Goal: Task Accomplishment & Management: Manage account settings

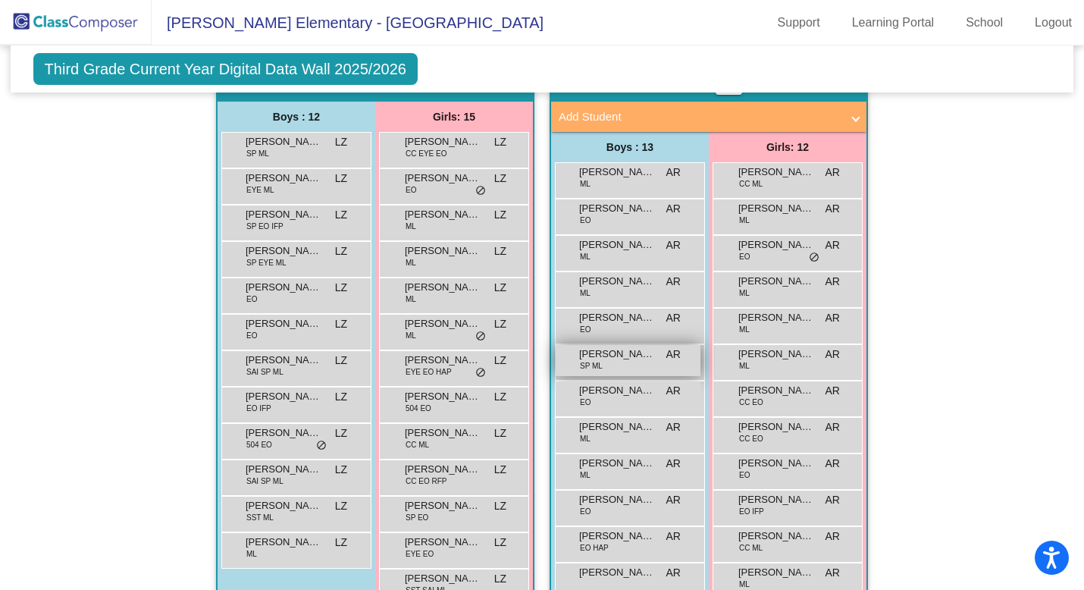
scroll to position [996, 0]
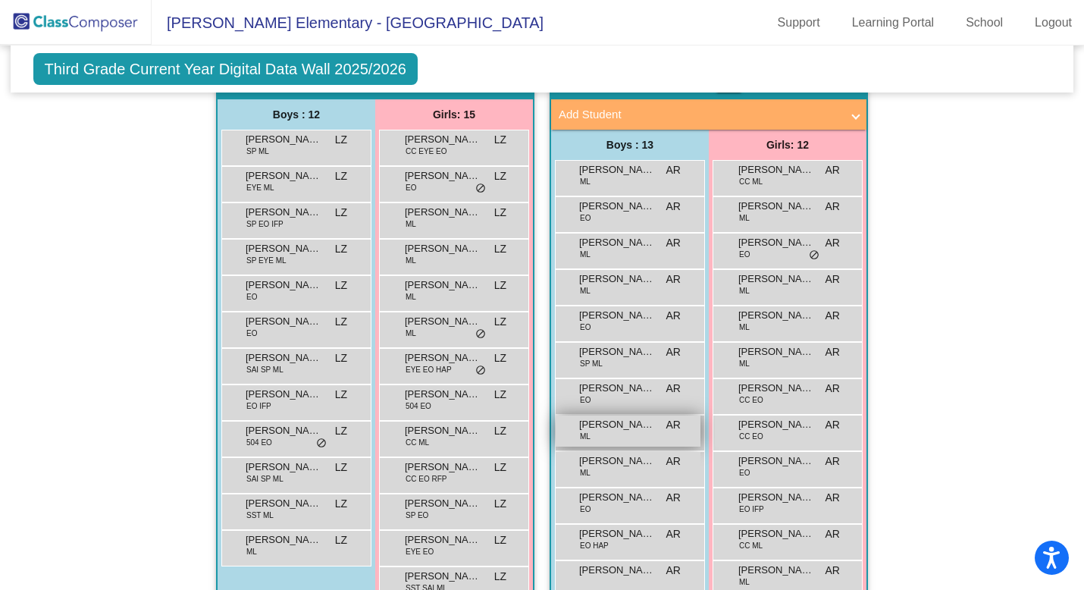
click at [606, 425] on span "[PERSON_NAME]" at bounding box center [617, 424] width 76 height 15
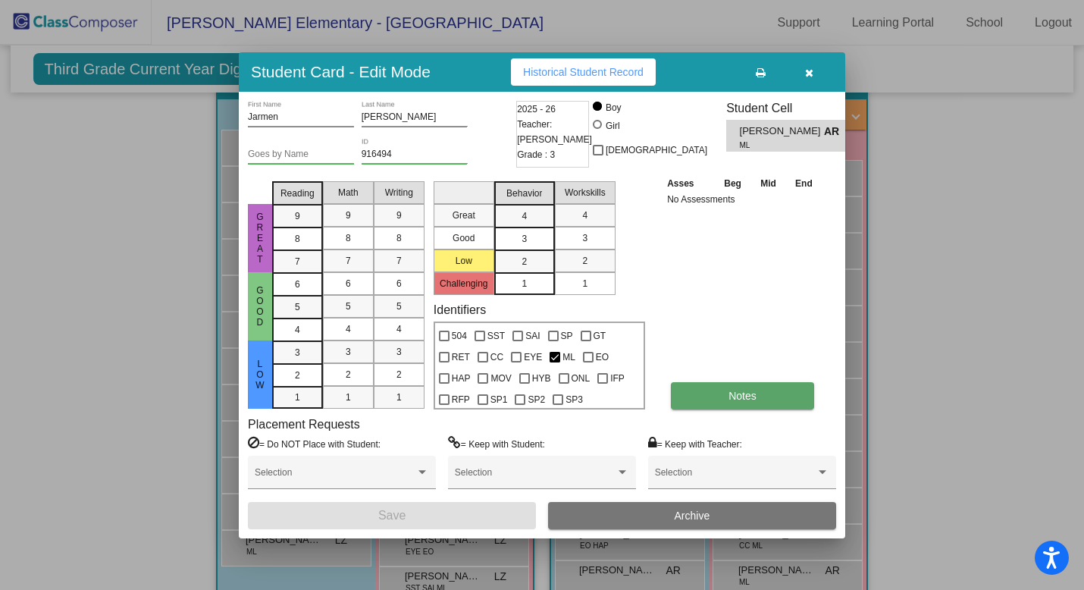
click at [739, 401] on span "Notes" at bounding box center [743, 396] width 28 height 12
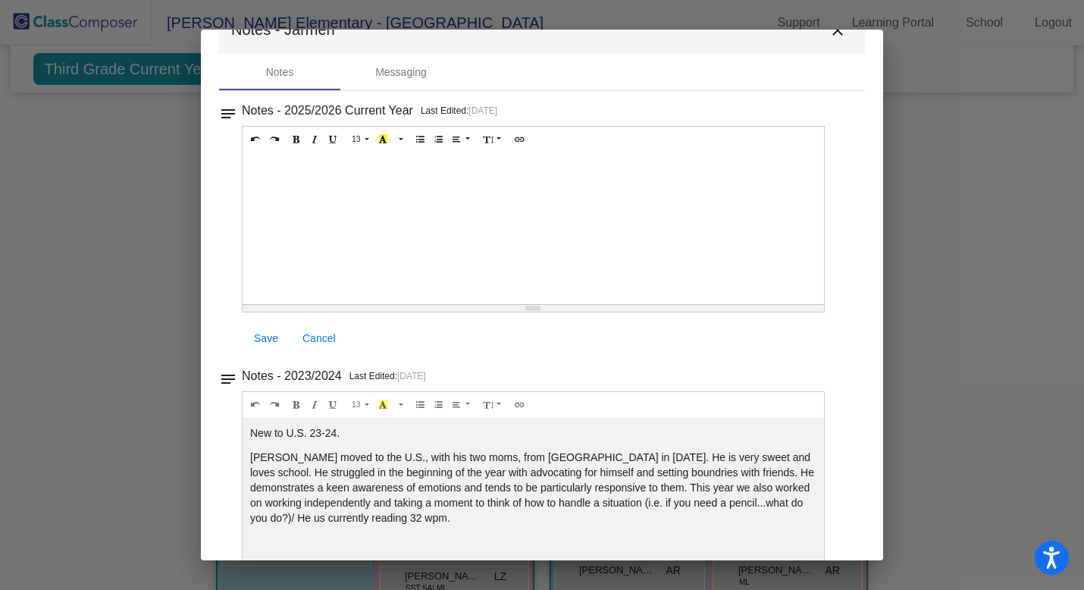
scroll to position [0, 0]
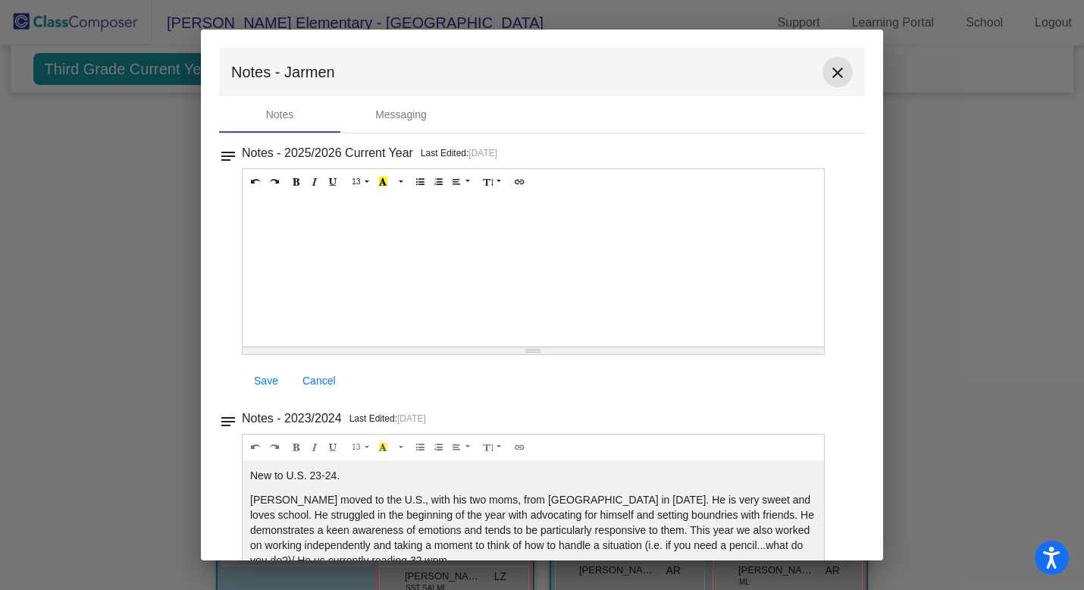
click at [835, 74] on mat-icon "close" at bounding box center [838, 73] width 18 height 18
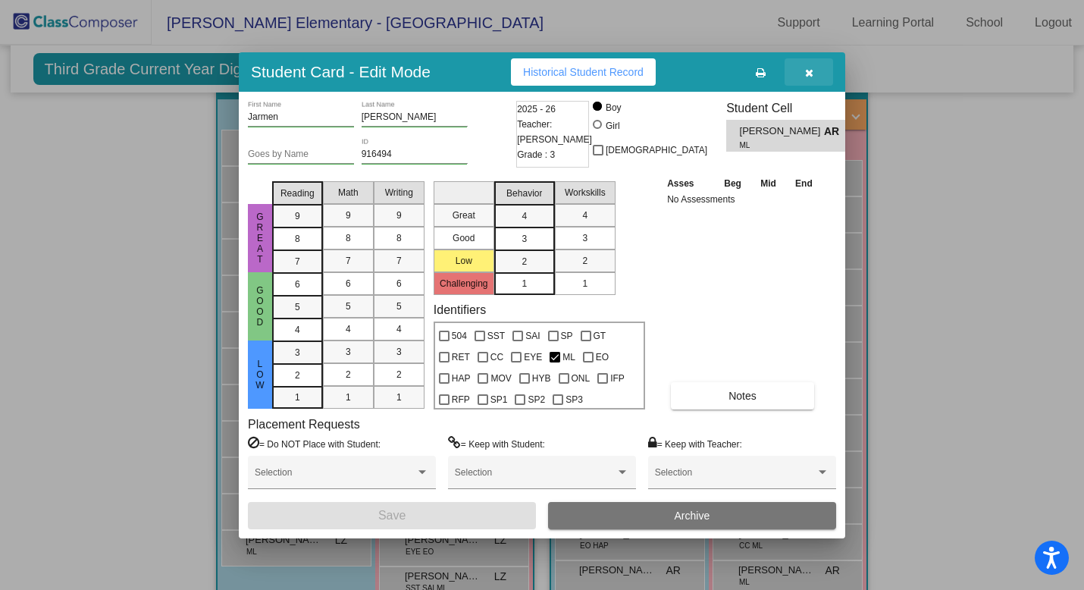
click at [807, 77] on icon "button" at bounding box center [809, 72] width 8 height 11
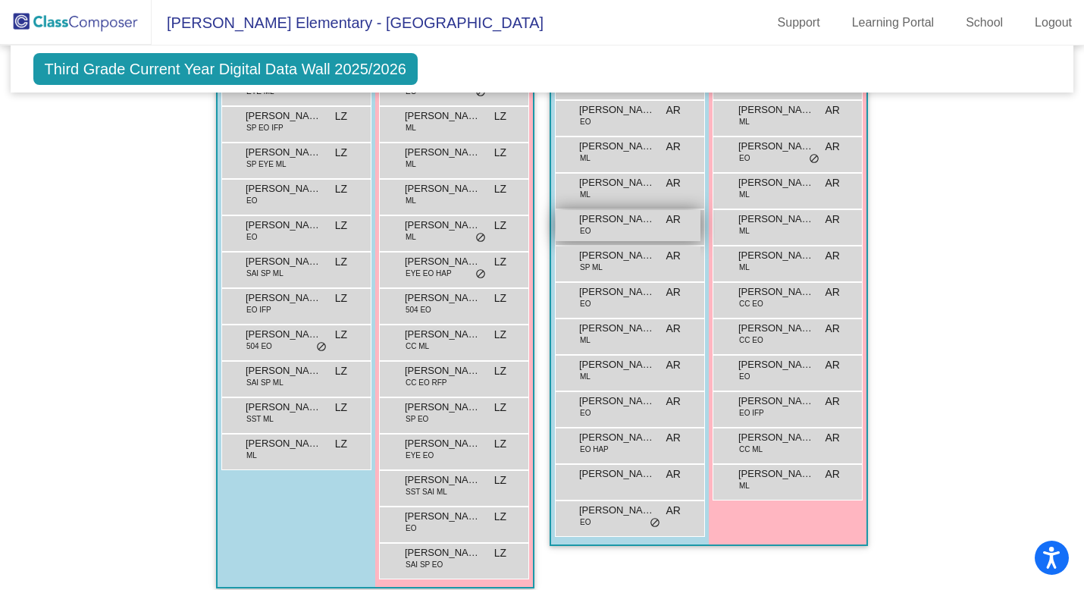
scroll to position [1093, 0]
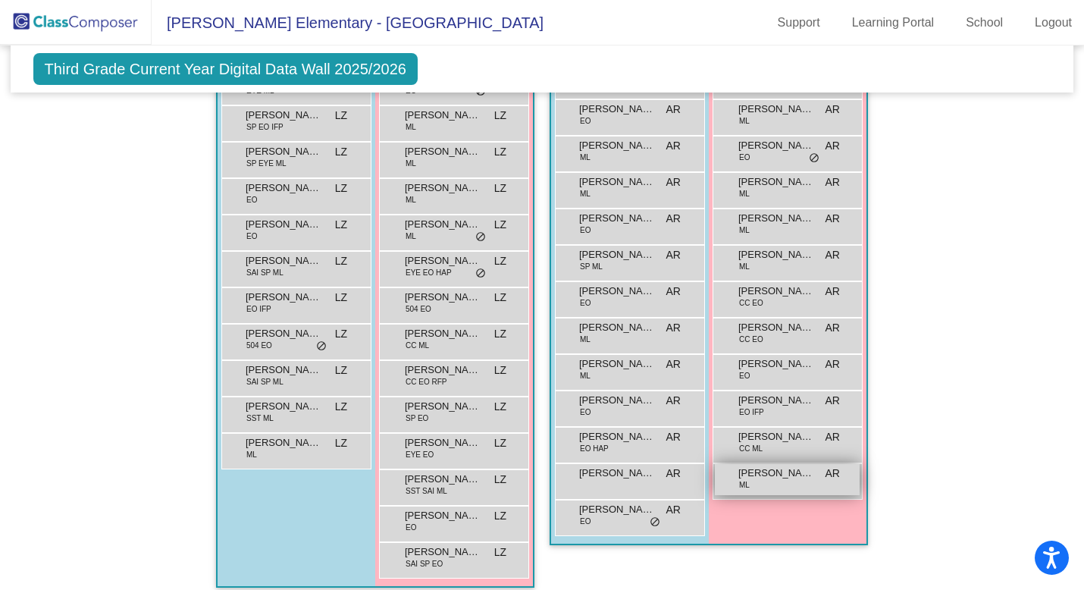
click at [782, 483] on div "[PERSON_NAME] [PERSON_NAME] AR lock do_not_disturb_alt" at bounding box center [787, 479] width 145 height 31
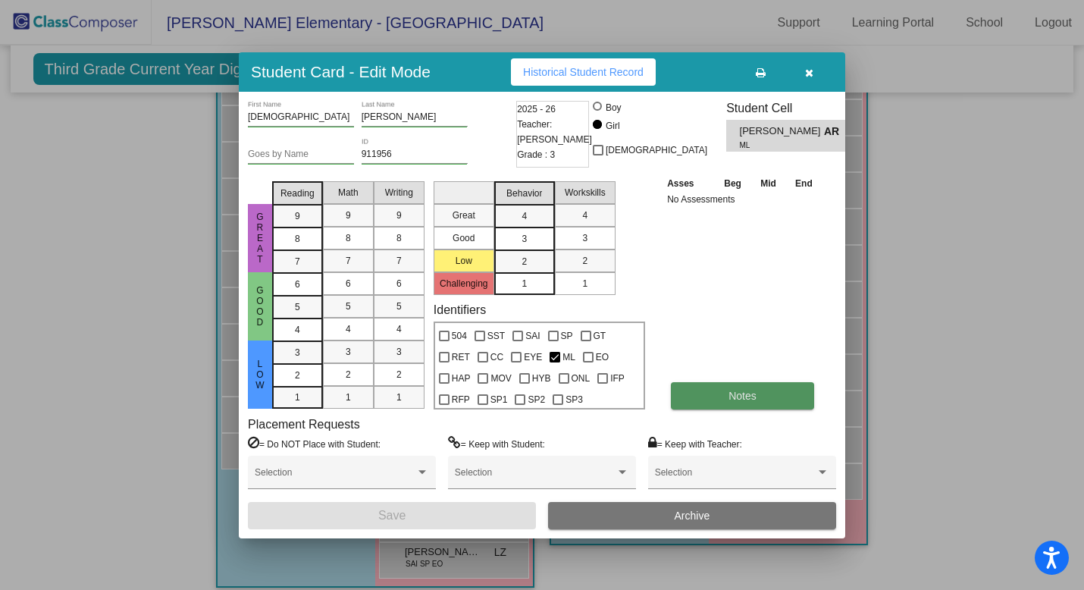
click at [722, 388] on button "Notes" at bounding box center [742, 395] width 143 height 27
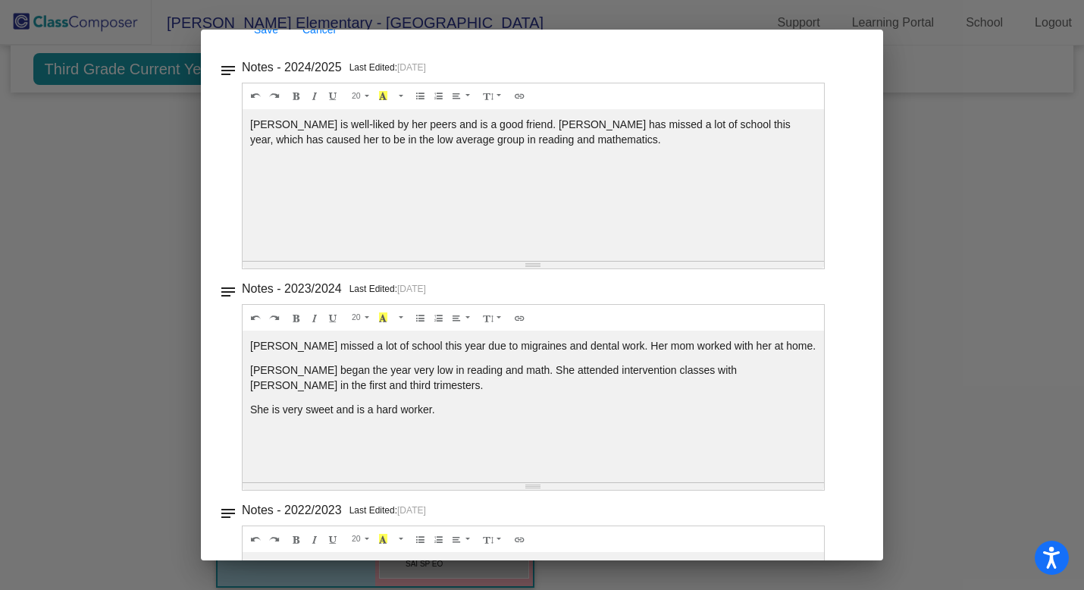
scroll to position [0, 0]
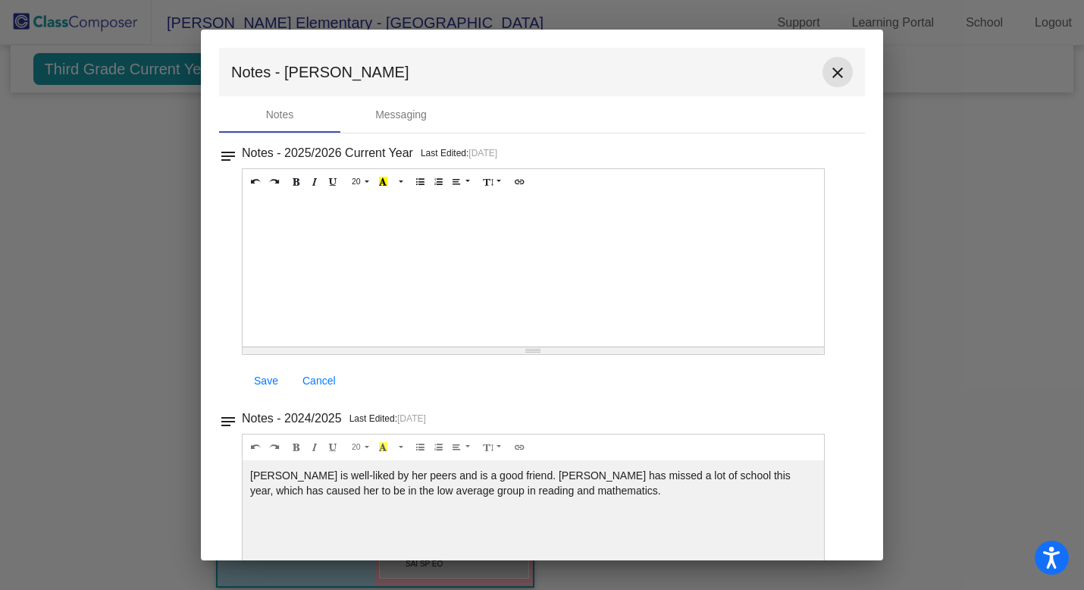
click at [829, 71] on mat-icon "close" at bounding box center [838, 73] width 18 height 18
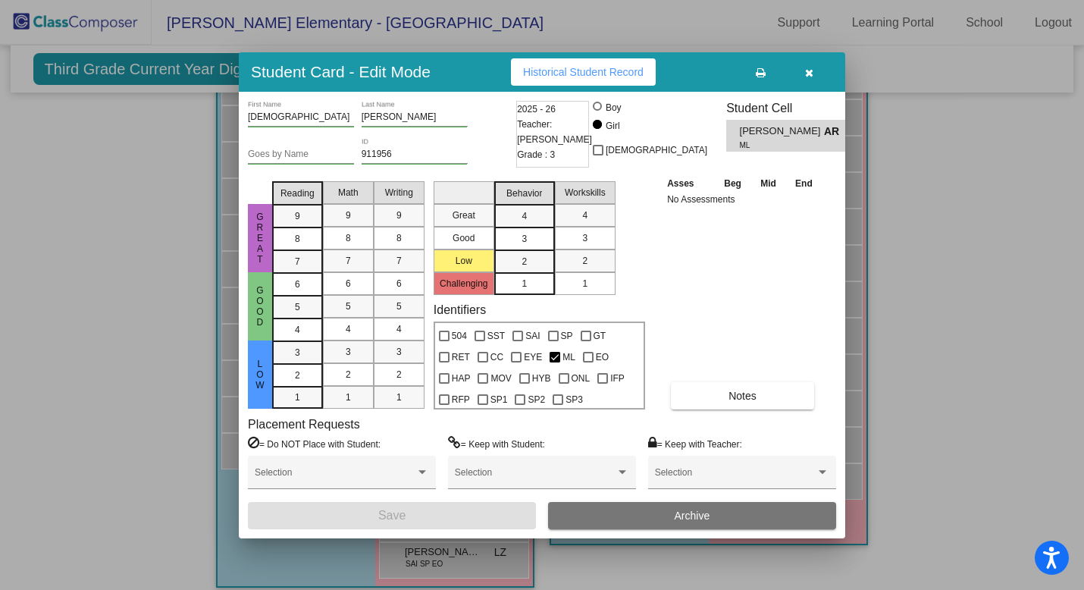
click at [807, 74] on icon "button" at bounding box center [809, 72] width 8 height 11
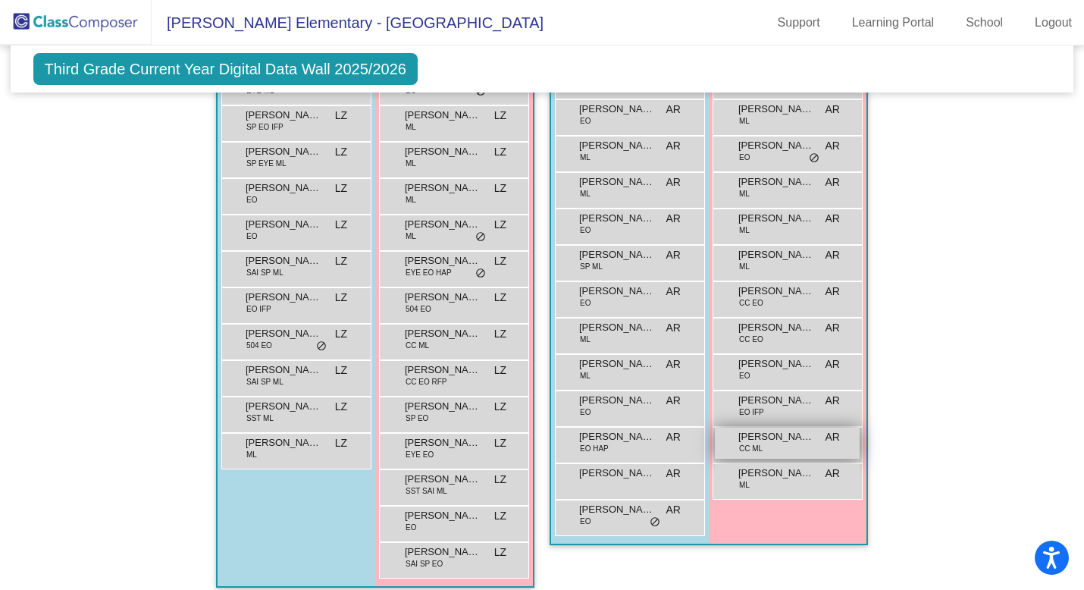
click at [754, 436] on span "[PERSON_NAME]" at bounding box center [776, 436] width 76 height 15
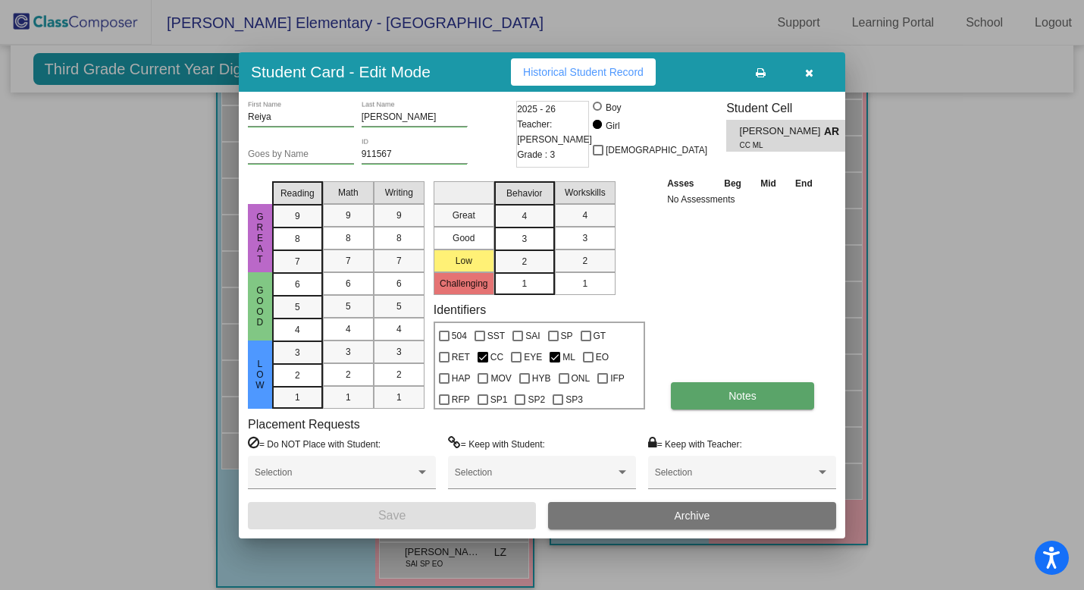
click at [725, 393] on button "Notes" at bounding box center [742, 395] width 143 height 27
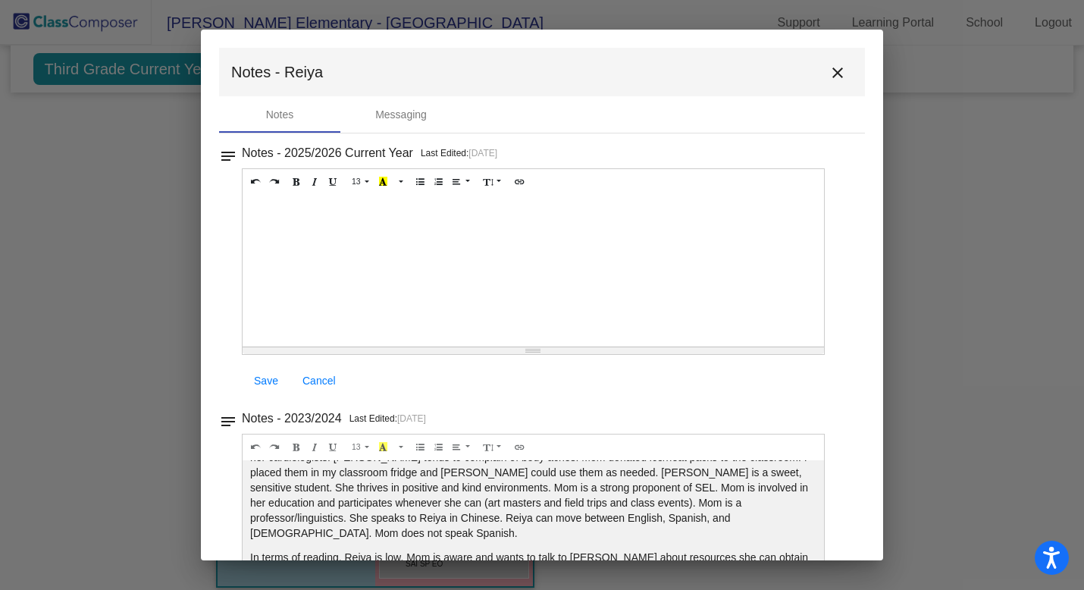
click at [830, 73] on mat-icon "close" at bounding box center [838, 73] width 18 height 18
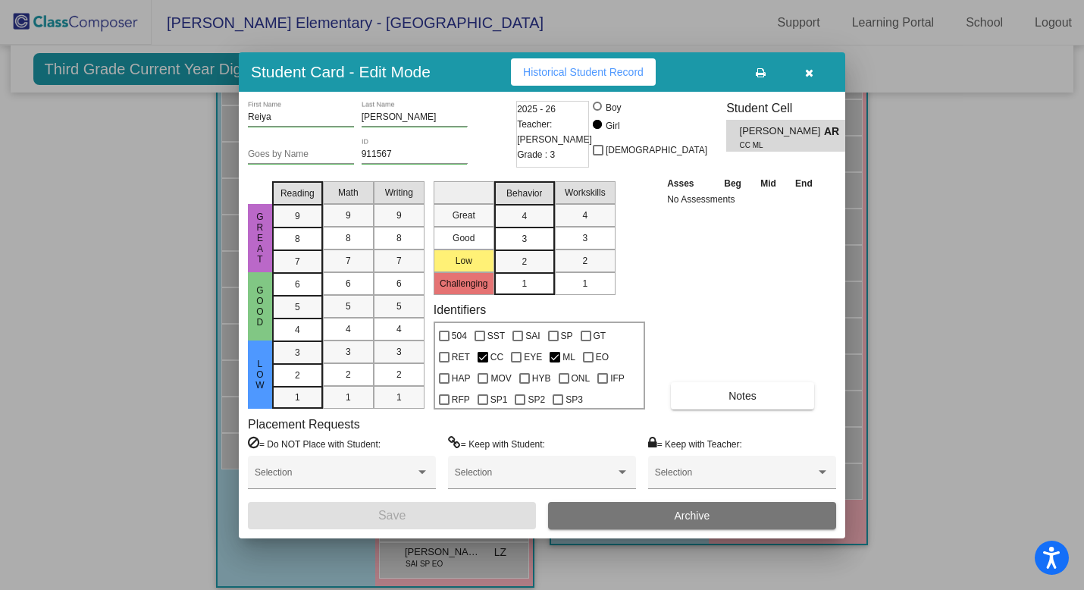
click at [806, 74] on icon "button" at bounding box center [809, 72] width 8 height 11
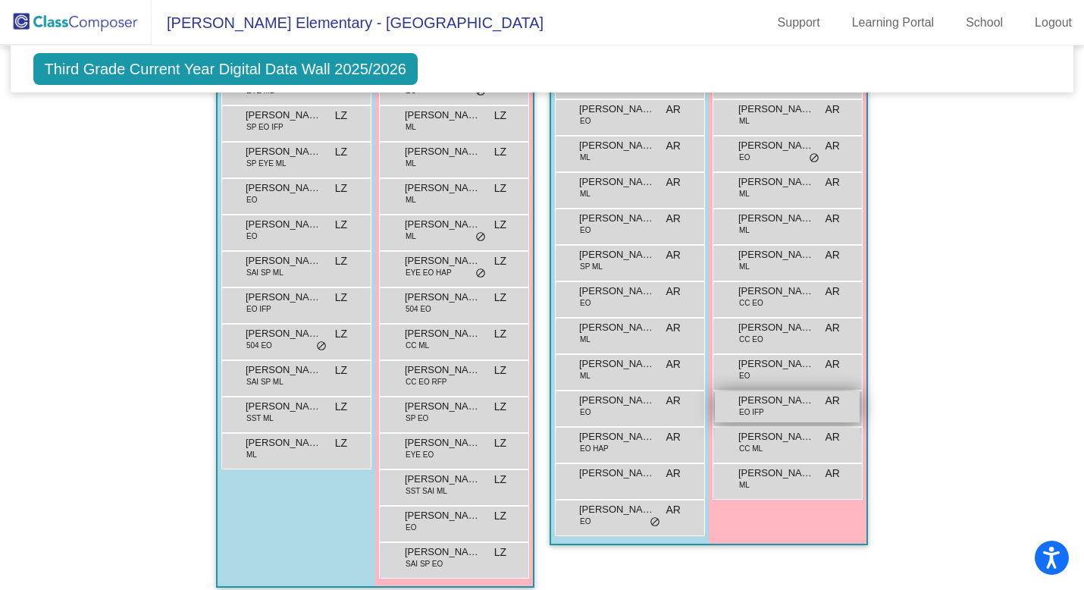
click at [744, 406] on span "EO IFP" at bounding box center [751, 411] width 25 height 11
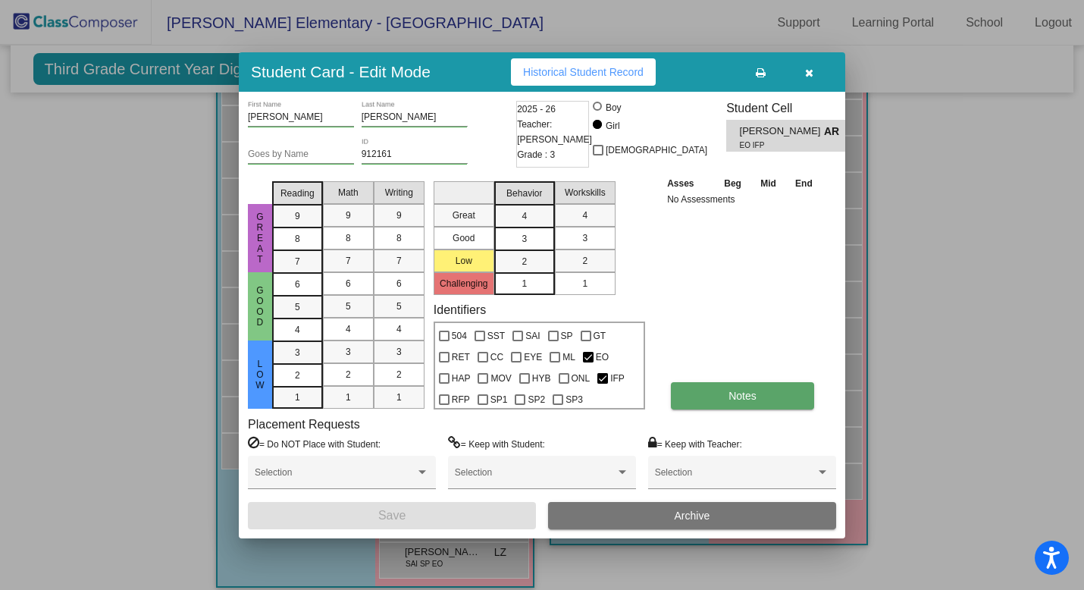
click at [683, 398] on button "Notes" at bounding box center [742, 395] width 143 height 27
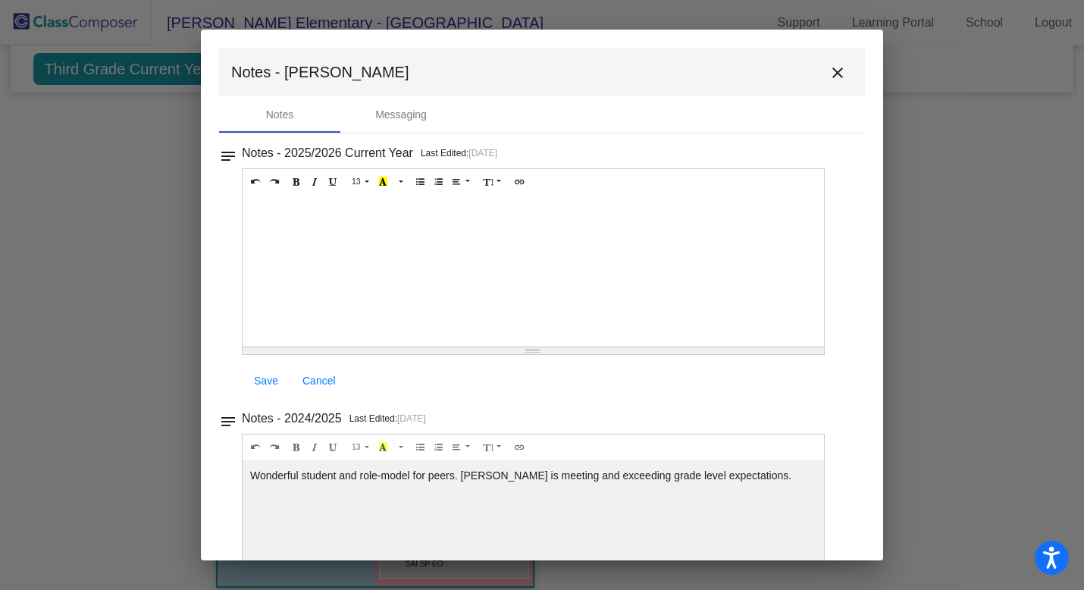
click at [348, 207] on div at bounding box center [533, 271] width 581 height 152
click at [254, 216] on div "She worked with Miss [PERSON_NAME] on friendship communication skills and is th…" at bounding box center [533, 271] width 581 height 152
click at [250, 210] on div "She worked with Miss [PERSON_NAME] on friendship communication skills and is th…" at bounding box center [533, 271] width 581 height 152
click at [268, 384] on span "Save" at bounding box center [266, 380] width 24 height 12
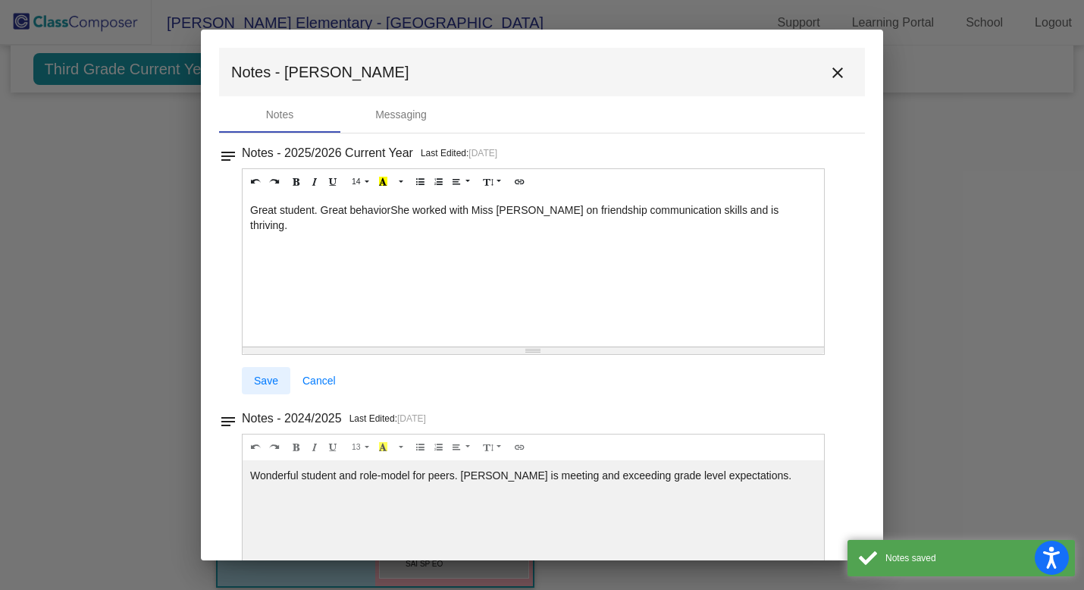
click at [271, 378] on span "Save" at bounding box center [266, 380] width 24 height 12
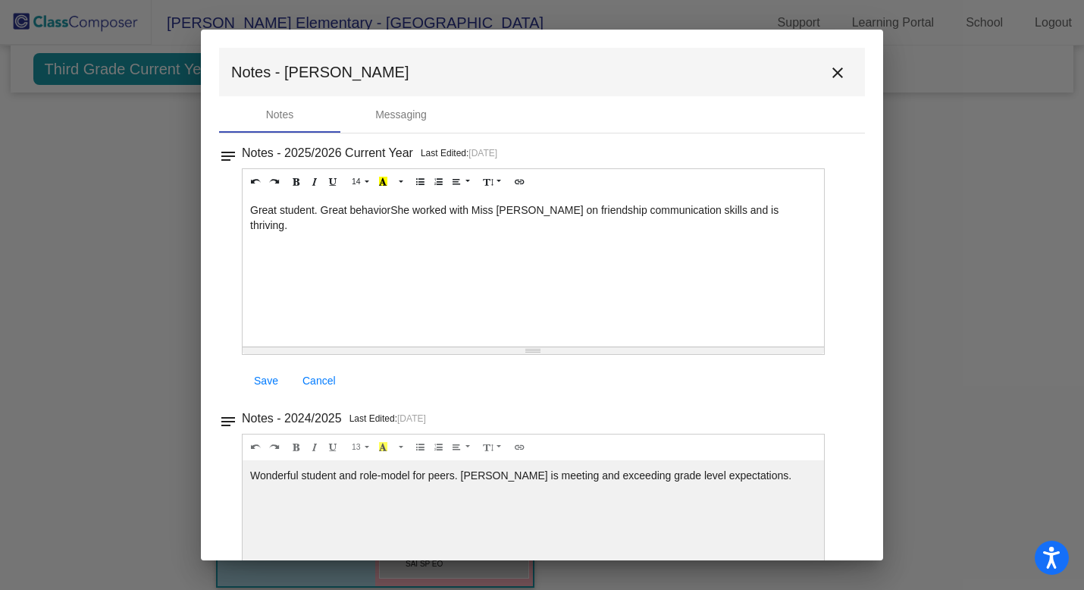
click at [271, 378] on span "Save" at bounding box center [266, 380] width 24 height 12
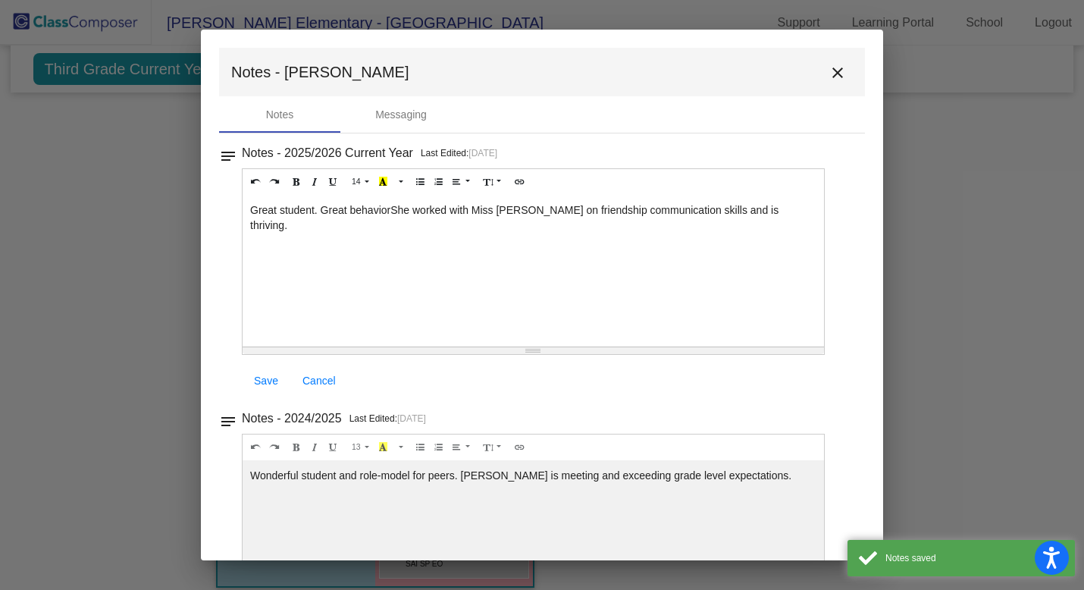
click at [829, 73] on mat-icon "close" at bounding box center [838, 73] width 18 height 18
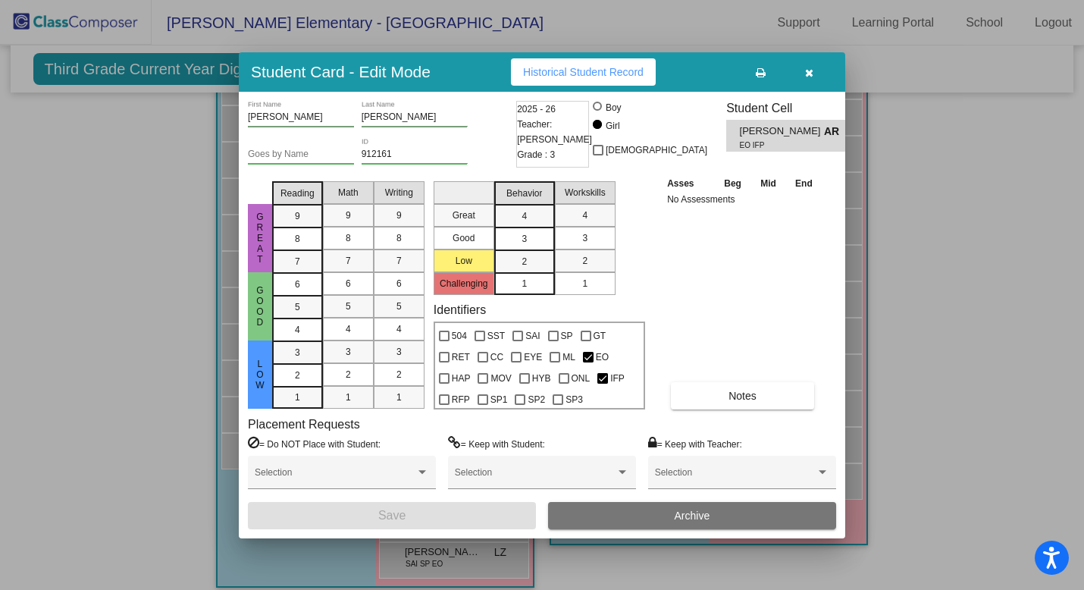
click at [810, 73] on icon "button" at bounding box center [809, 72] width 8 height 11
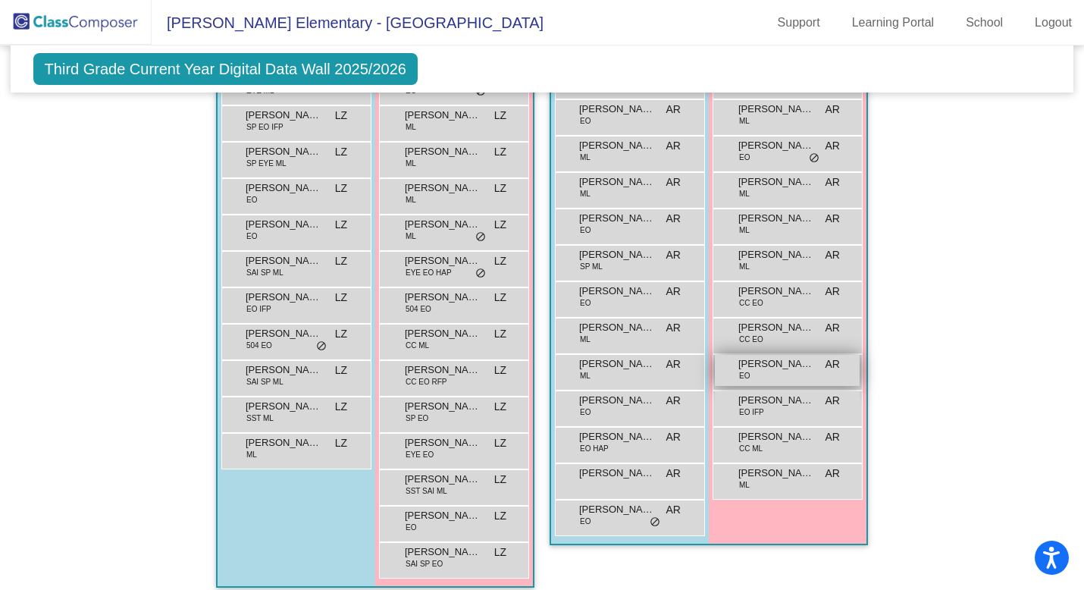
click at [758, 376] on div "[PERSON_NAME] EO AR lock do_not_disturb_alt" at bounding box center [787, 370] width 145 height 31
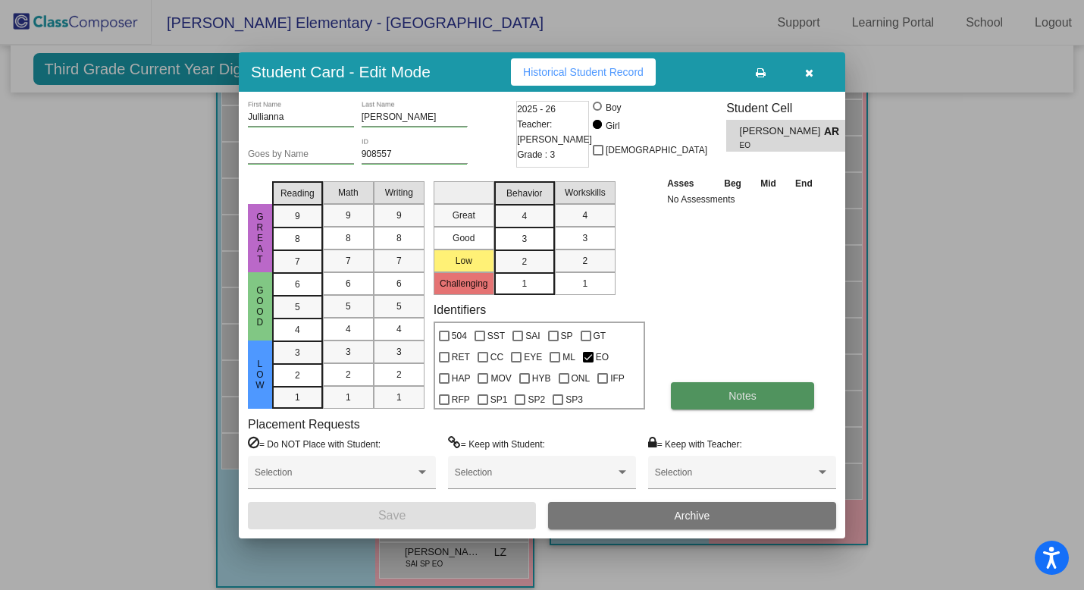
click at [692, 386] on button "Notes" at bounding box center [742, 395] width 143 height 27
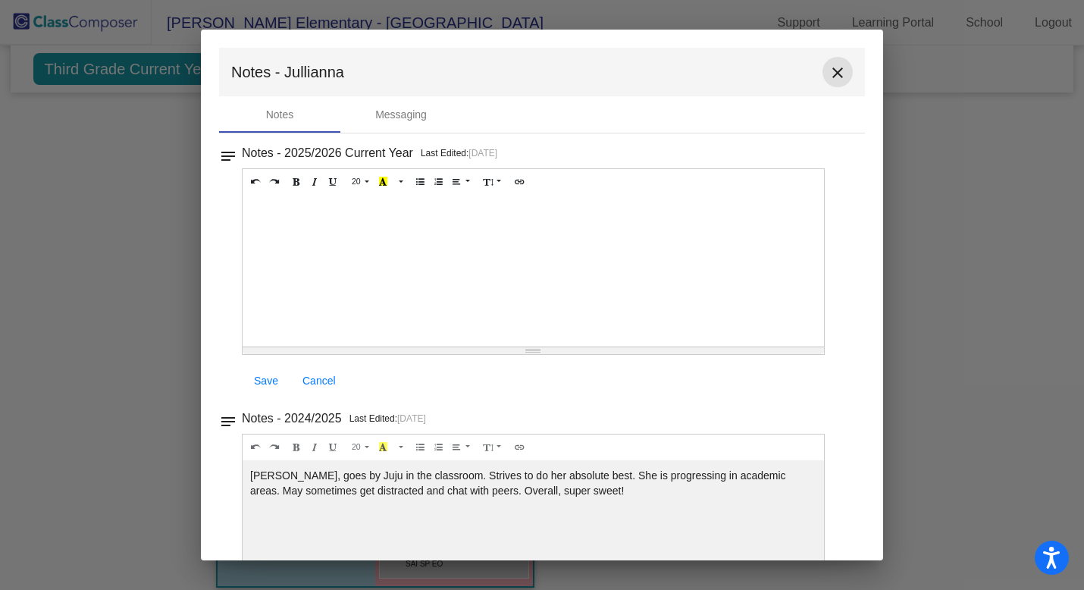
click at [837, 68] on mat-icon "close" at bounding box center [838, 73] width 18 height 18
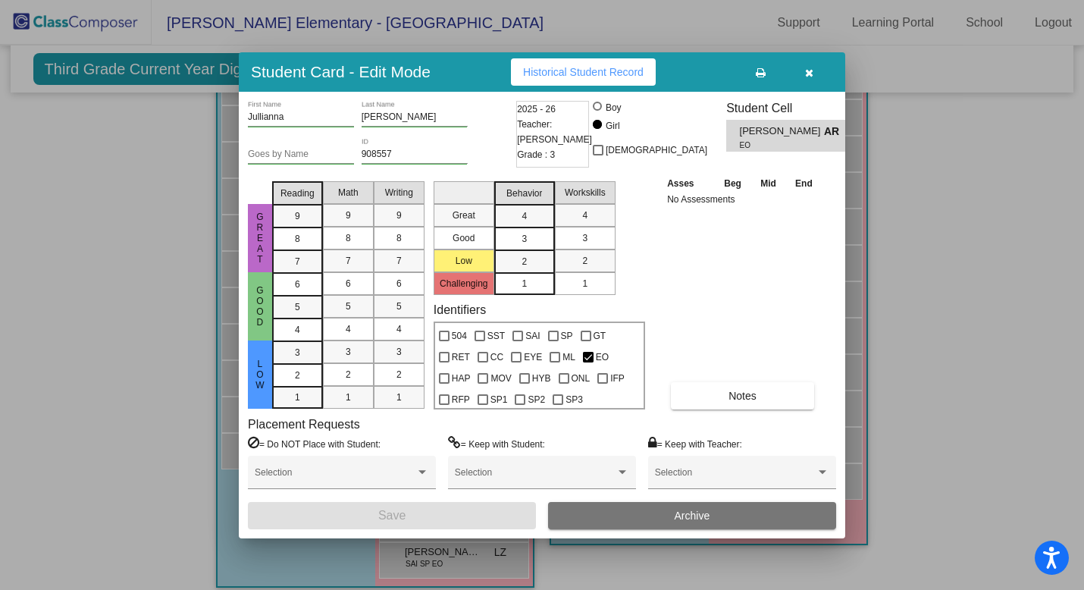
click at [812, 67] on icon "button" at bounding box center [809, 72] width 8 height 11
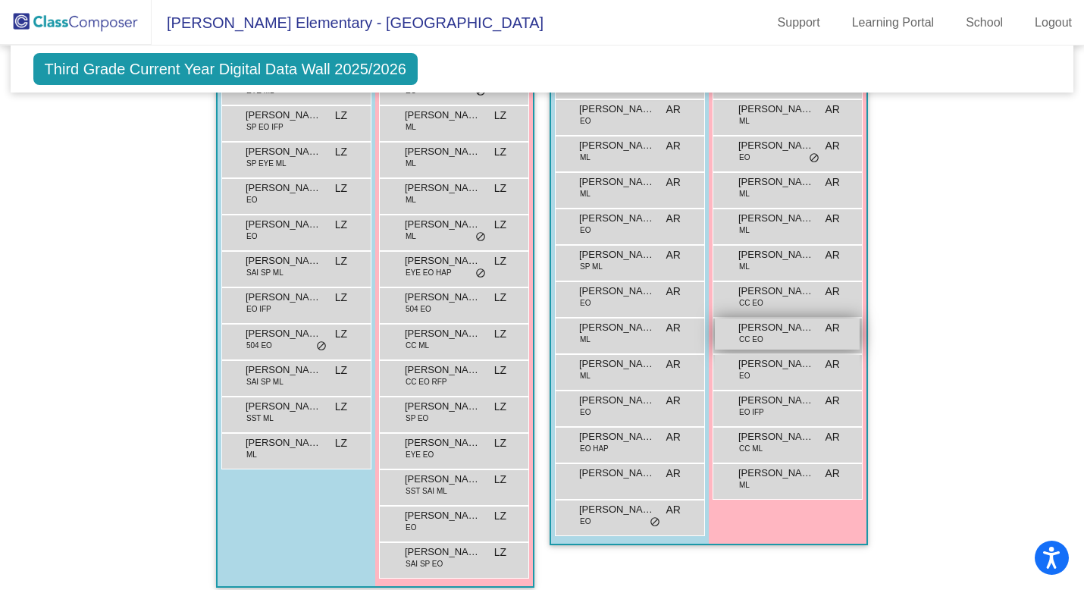
click at [770, 338] on div "[PERSON_NAME] CC EO AR lock do_not_disturb_alt" at bounding box center [787, 333] width 145 height 31
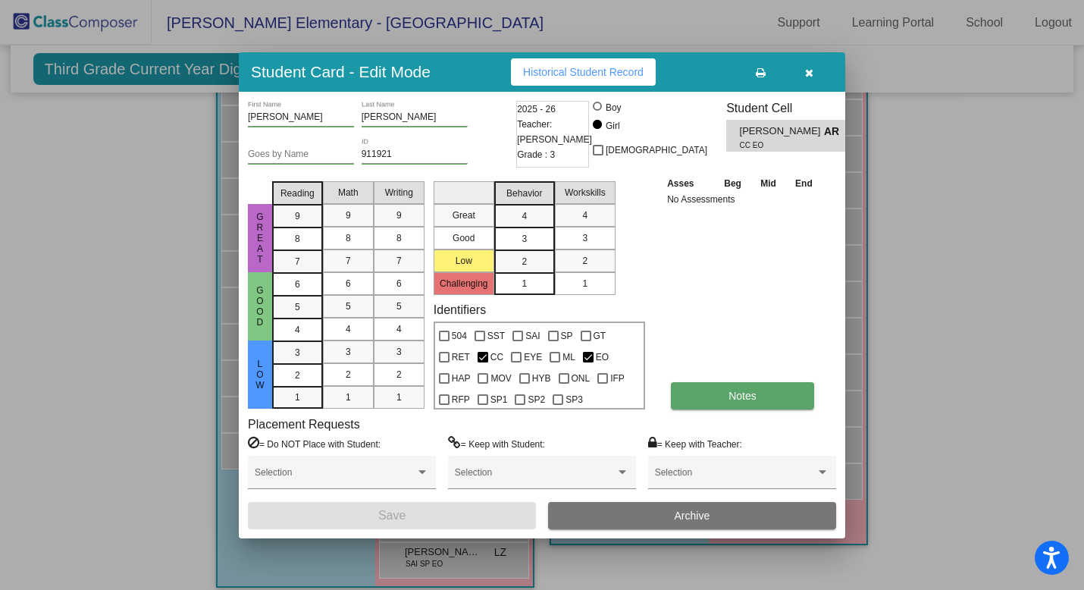
click at [718, 394] on button "Notes" at bounding box center [742, 395] width 143 height 27
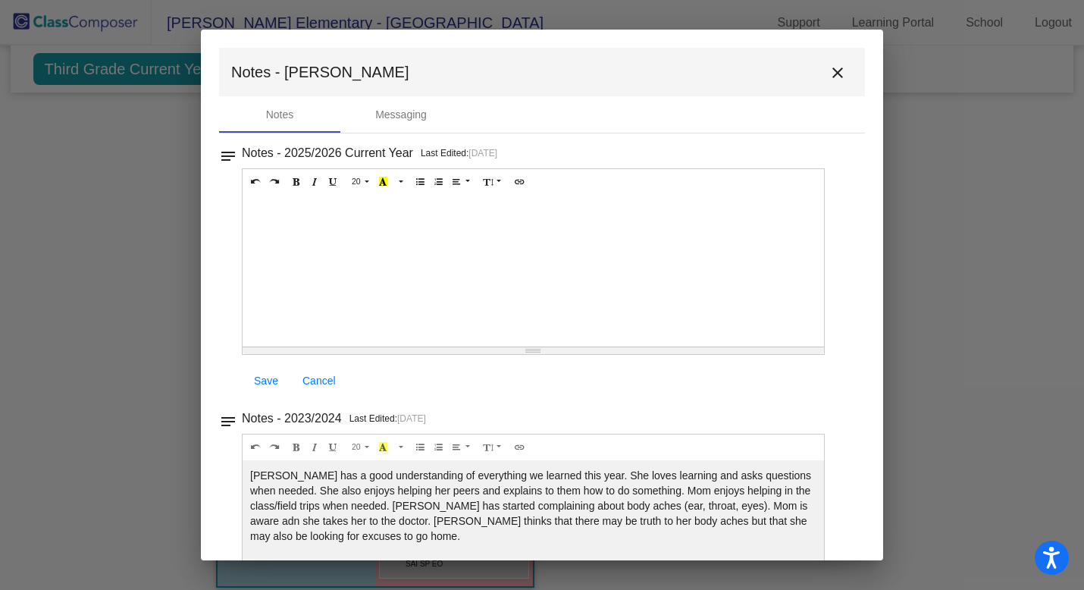
click at [829, 76] on mat-icon "close" at bounding box center [838, 73] width 18 height 18
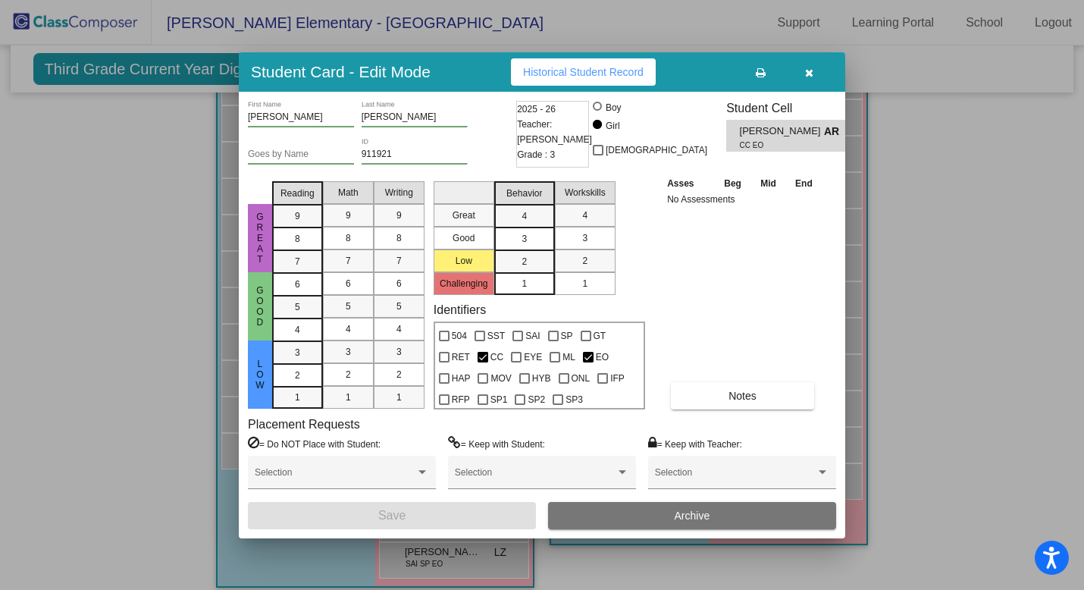
click at [809, 78] on button "button" at bounding box center [809, 71] width 49 height 27
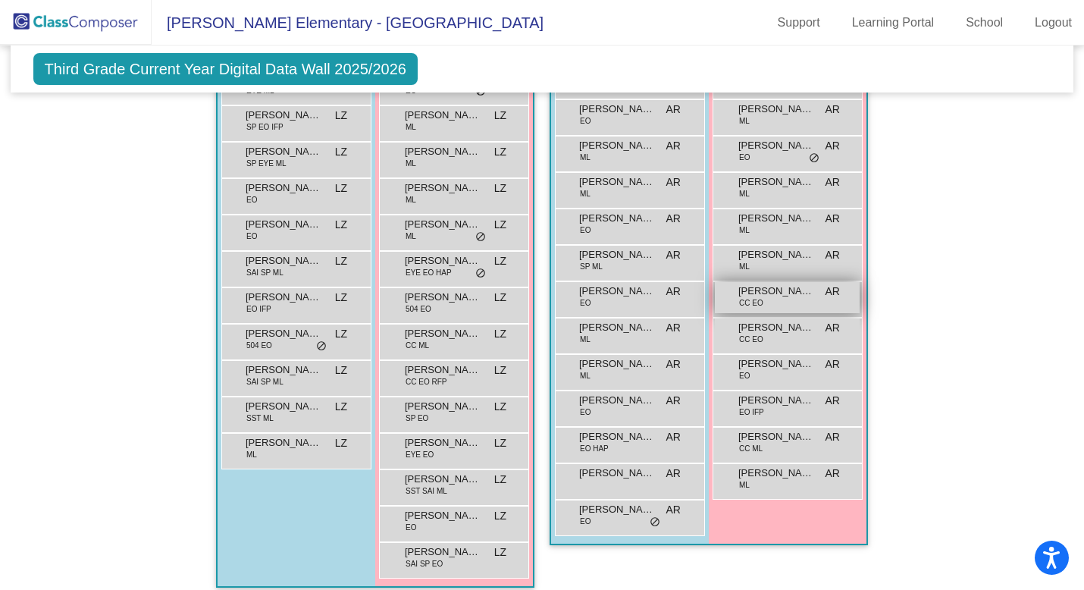
click at [763, 300] on div "Camryn Beith CC EO AR lock do_not_disturb_alt" at bounding box center [787, 297] width 145 height 31
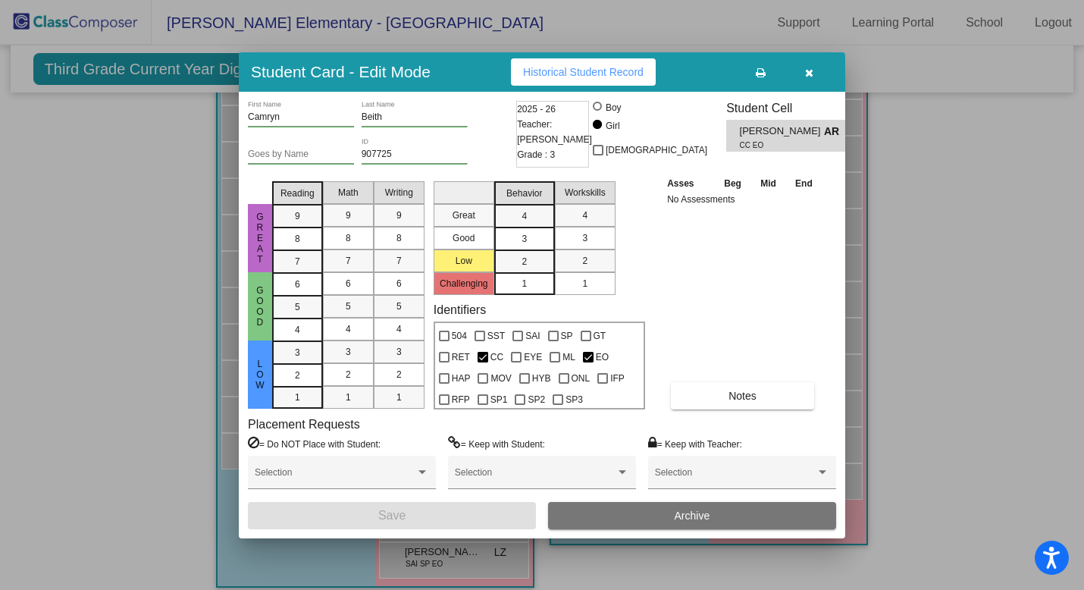
click at [715, 379] on div "Asses Beg Mid End No Assessments Notes" at bounding box center [742, 292] width 159 height 234
click at [708, 394] on button "Notes" at bounding box center [742, 395] width 143 height 27
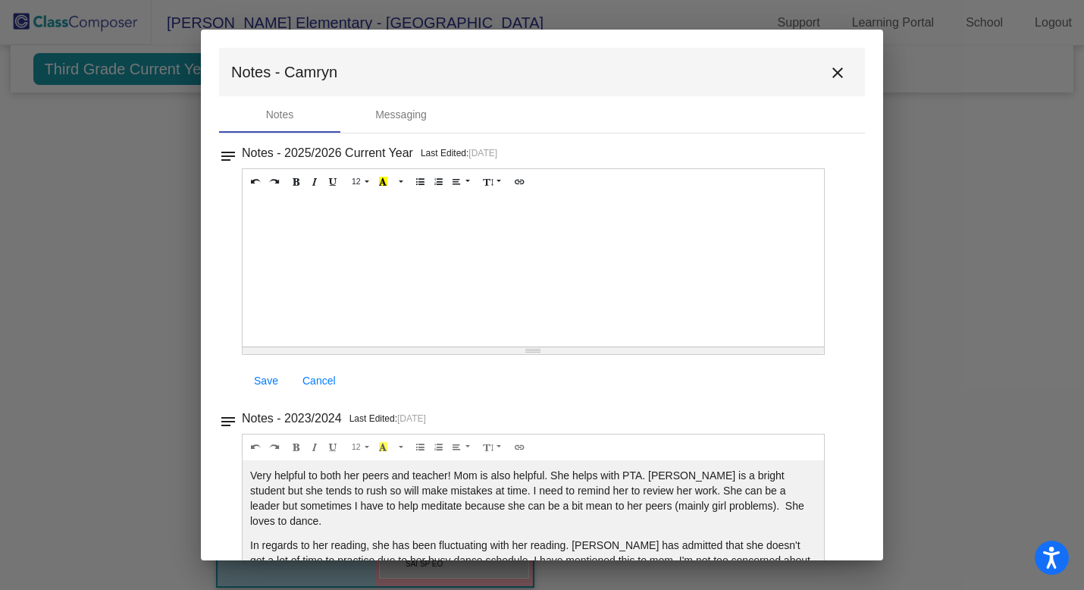
click at [835, 67] on mat-icon "close" at bounding box center [838, 73] width 18 height 18
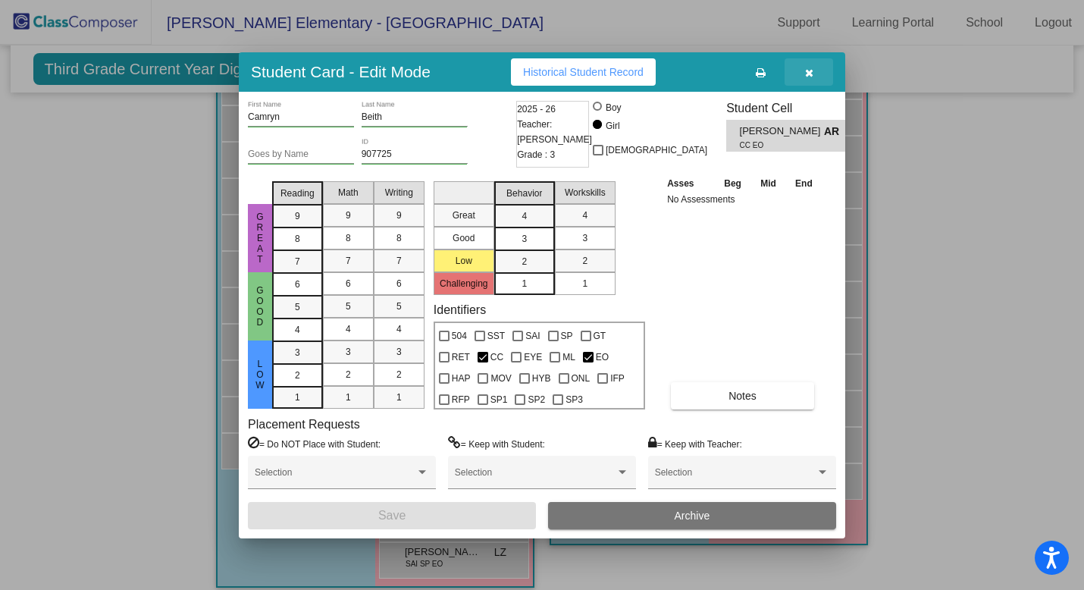
click at [807, 76] on icon "button" at bounding box center [809, 72] width 8 height 11
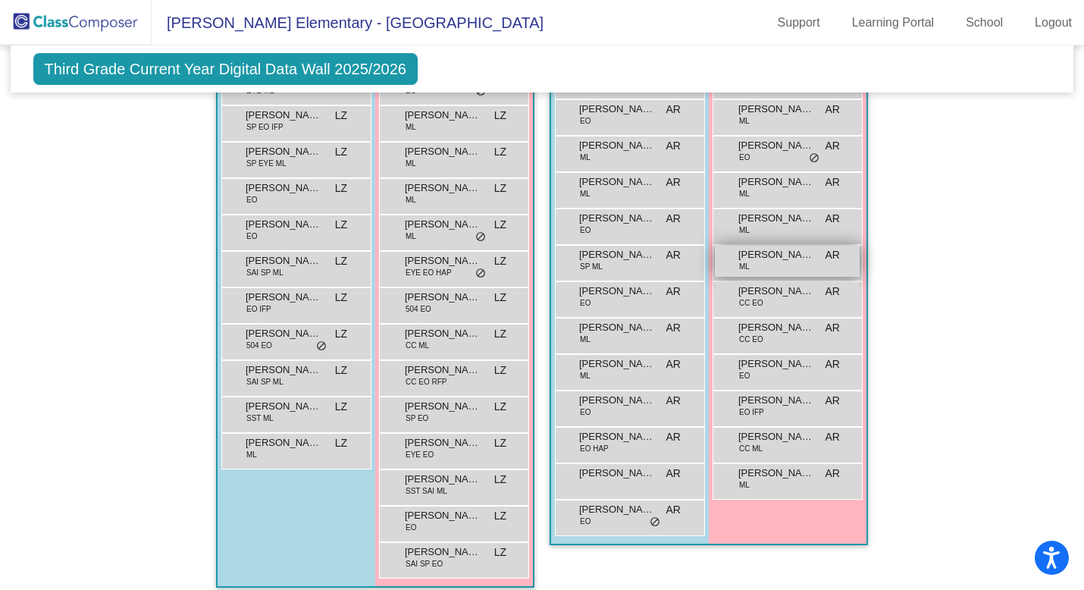
click at [768, 260] on span "[PERSON_NAME]" at bounding box center [776, 254] width 76 height 15
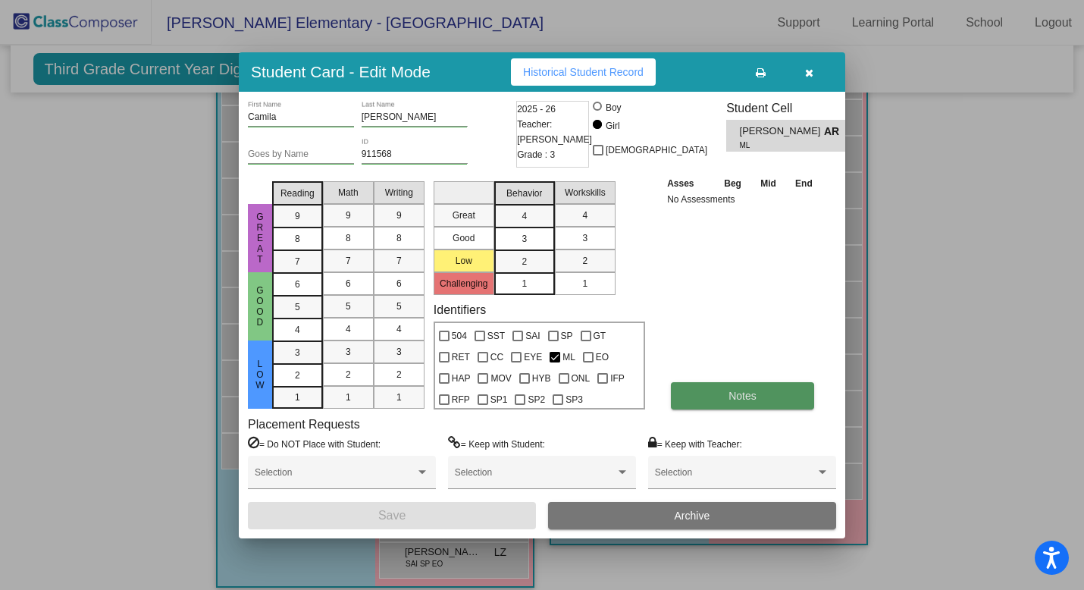
click at [719, 388] on button "Notes" at bounding box center [742, 395] width 143 height 27
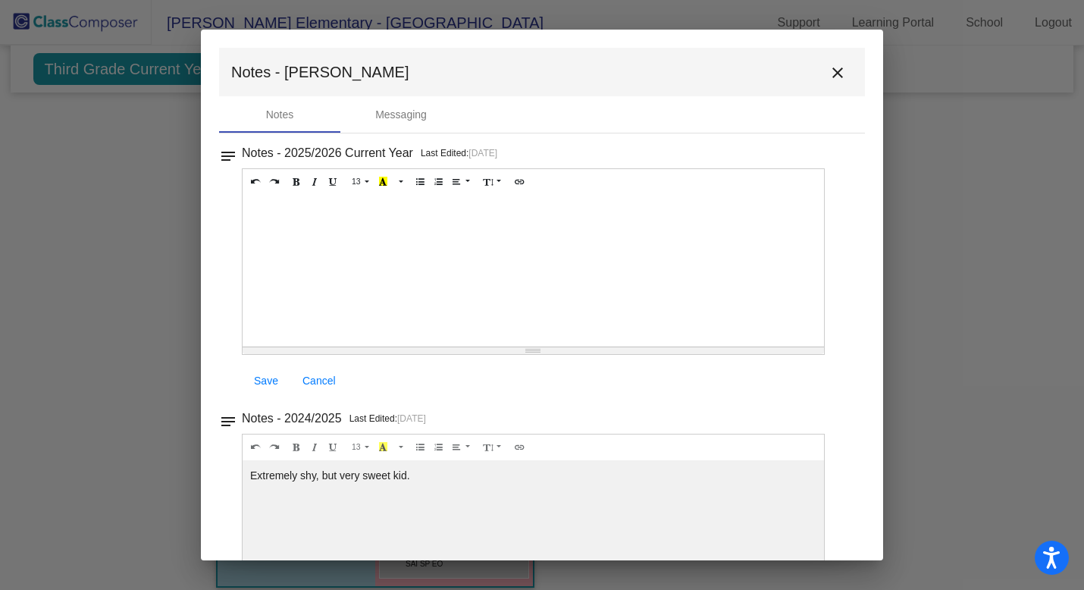
click at [829, 71] on mat-icon "close" at bounding box center [838, 73] width 18 height 18
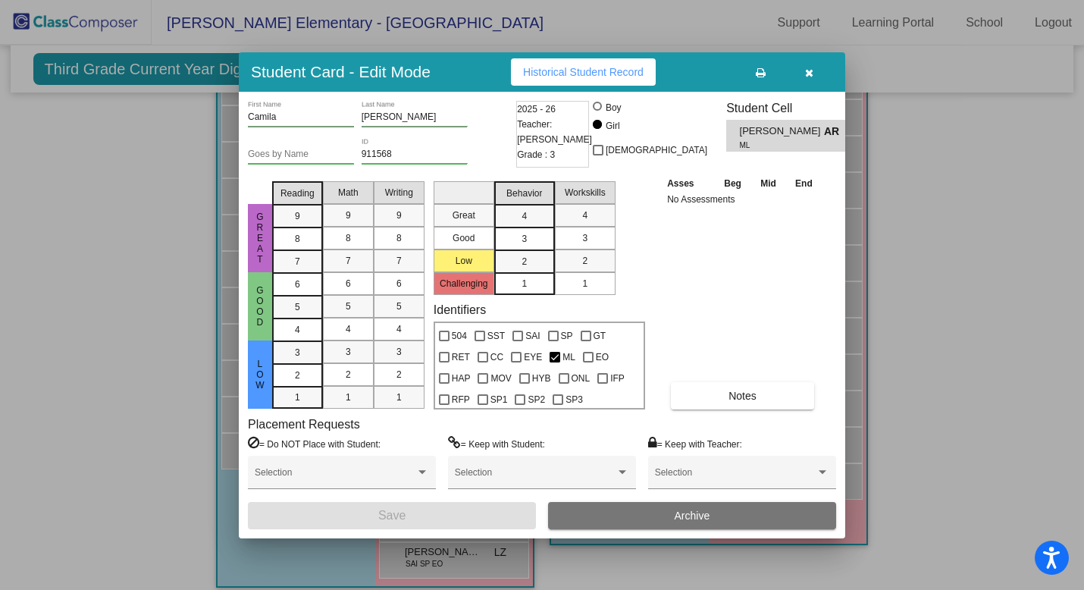
click at [811, 73] on icon "button" at bounding box center [809, 72] width 8 height 11
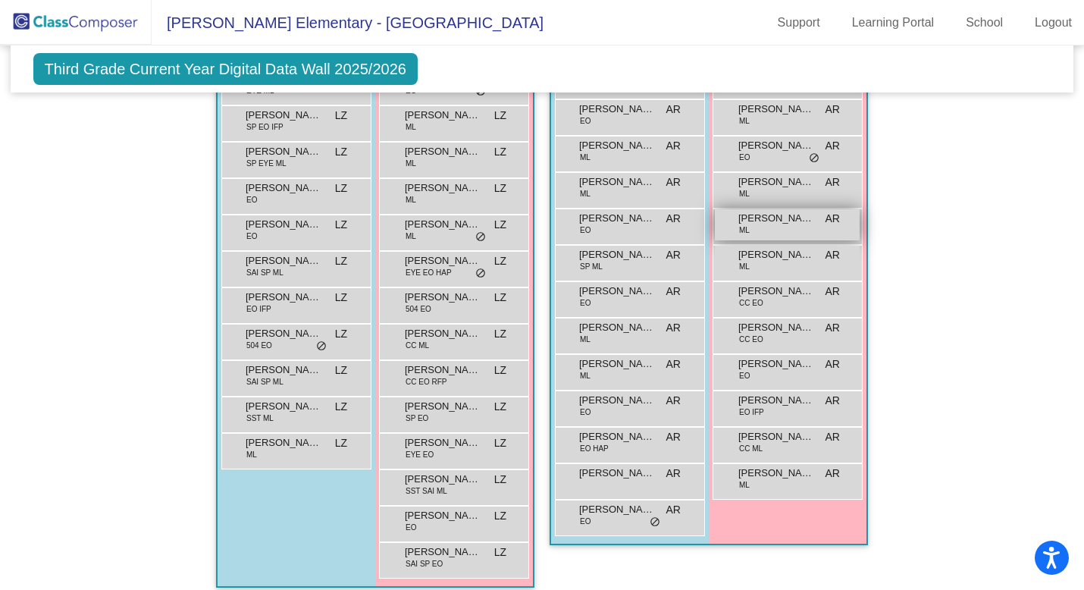
click at [779, 225] on div "[PERSON_NAME] [PERSON_NAME] AR lock do_not_disturb_alt" at bounding box center [787, 224] width 145 height 31
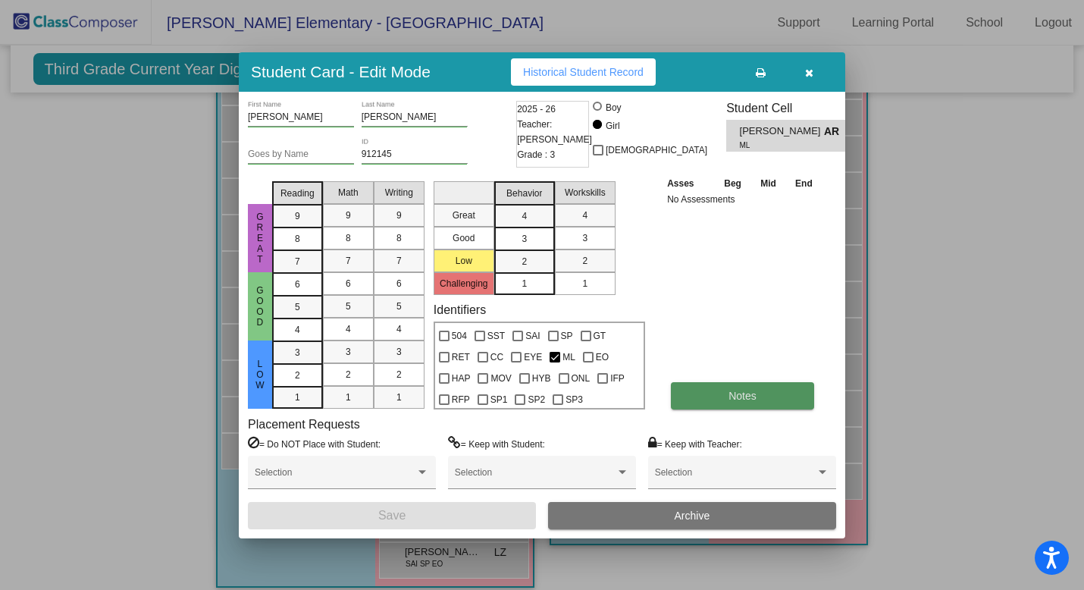
click at [729, 385] on button "Notes" at bounding box center [742, 395] width 143 height 27
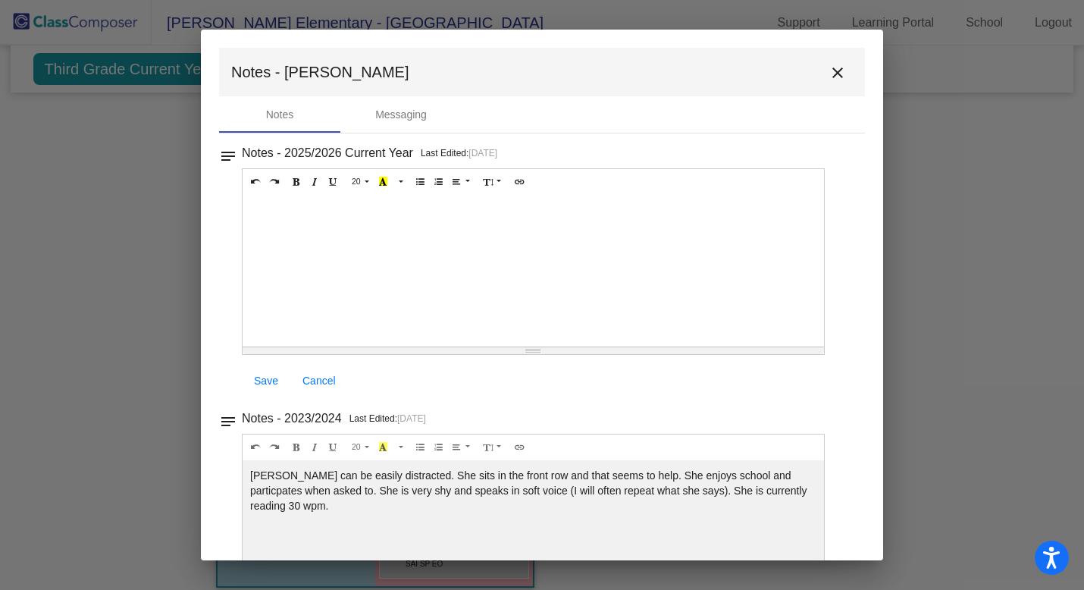
click at [841, 56] on mat-toolbar "Notes - [PERSON_NAME]" at bounding box center [542, 72] width 646 height 49
click at [835, 71] on mat-icon "close" at bounding box center [838, 73] width 18 height 18
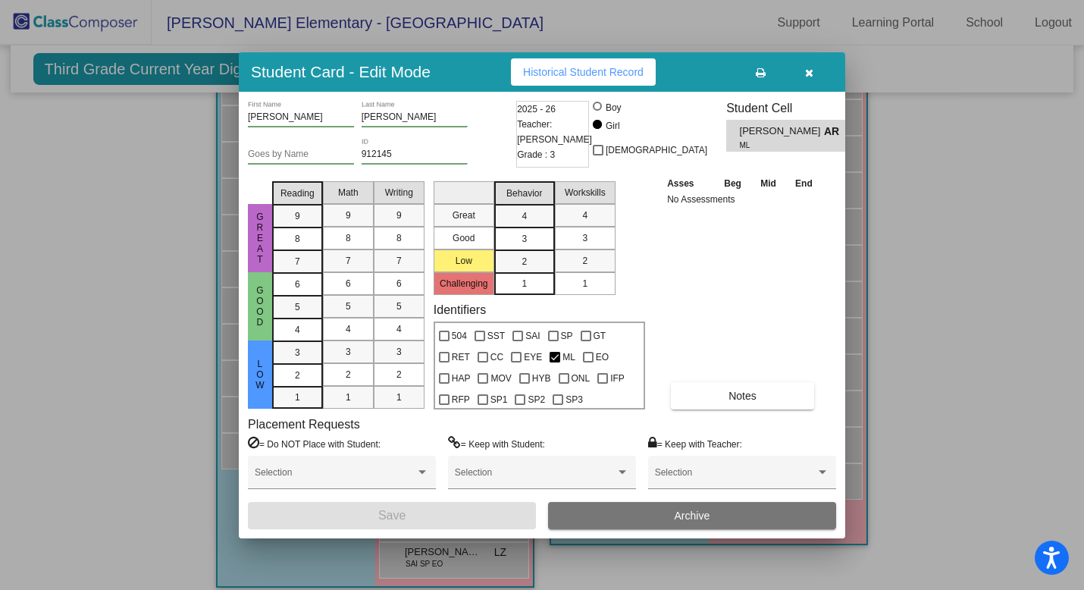
click at [812, 70] on icon "button" at bounding box center [809, 72] width 8 height 11
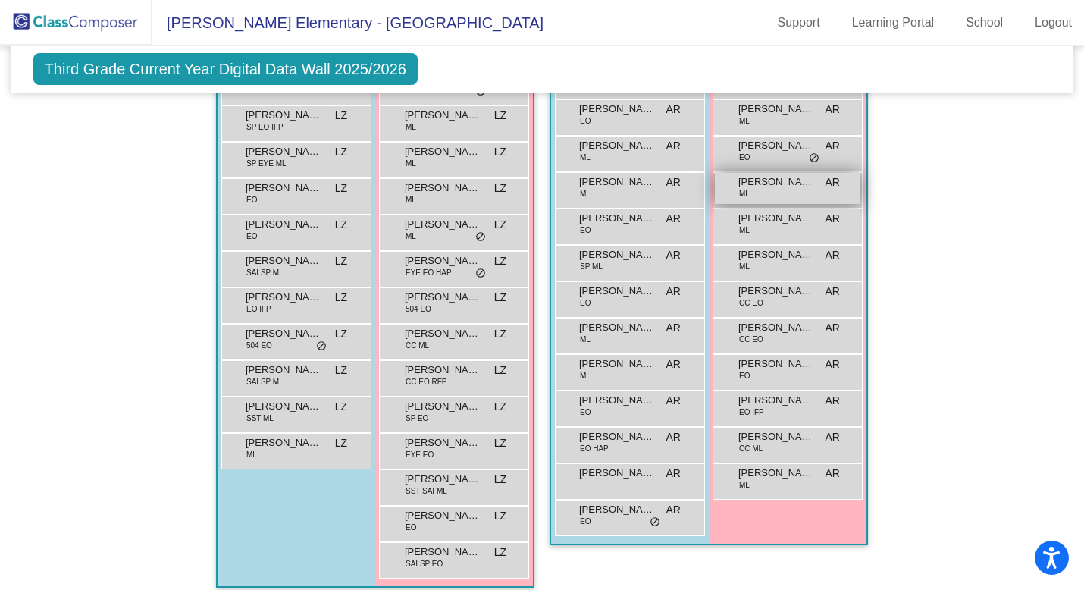
click at [777, 191] on div "[PERSON_NAME] [PERSON_NAME] AR lock do_not_disturb_alt" at bounding box center [787, 188] width 145 height 31
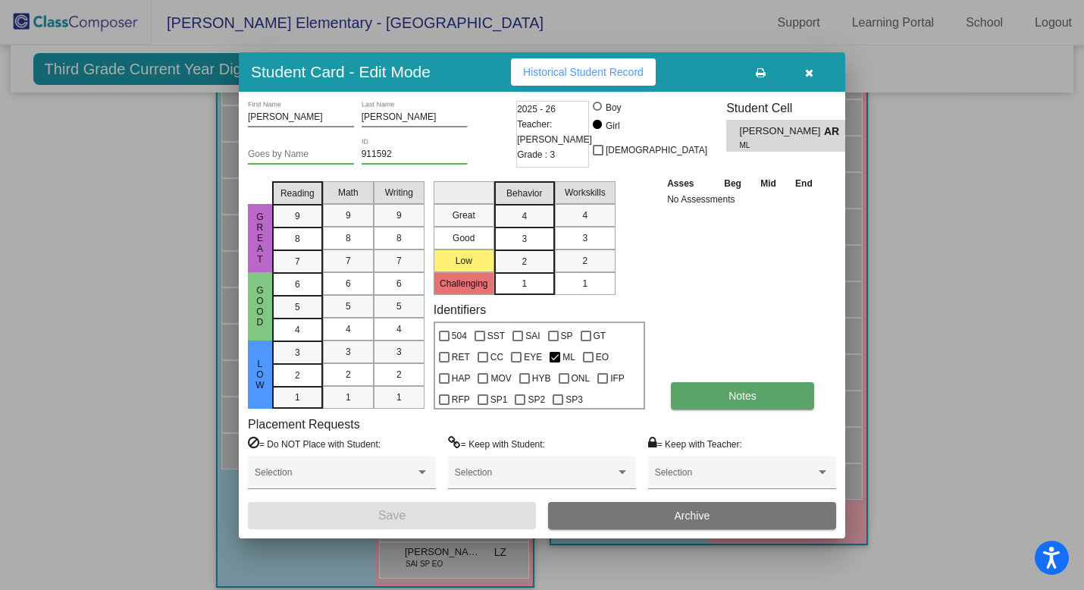
click at [698, 390] on button "Notes" at bounding box center [742, 395] width 143 height 27
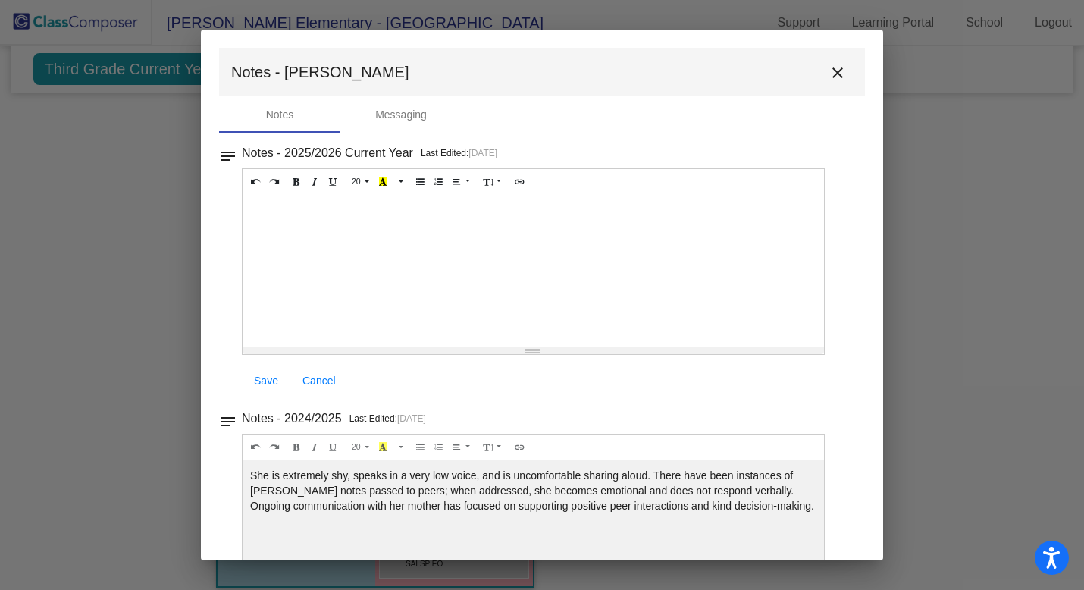
click at [833, 69] on mat-icon "close" at bounding box center [838, 73] width 18 height 18
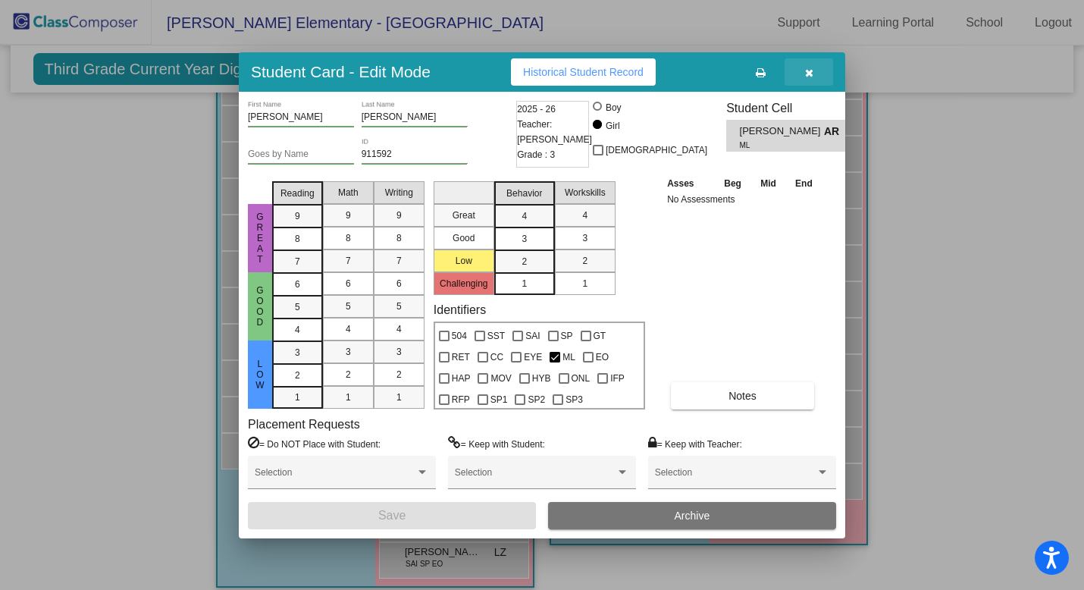
click at [807, 75] on icon "button" at bounding box center [809, 72] width 8 height 11
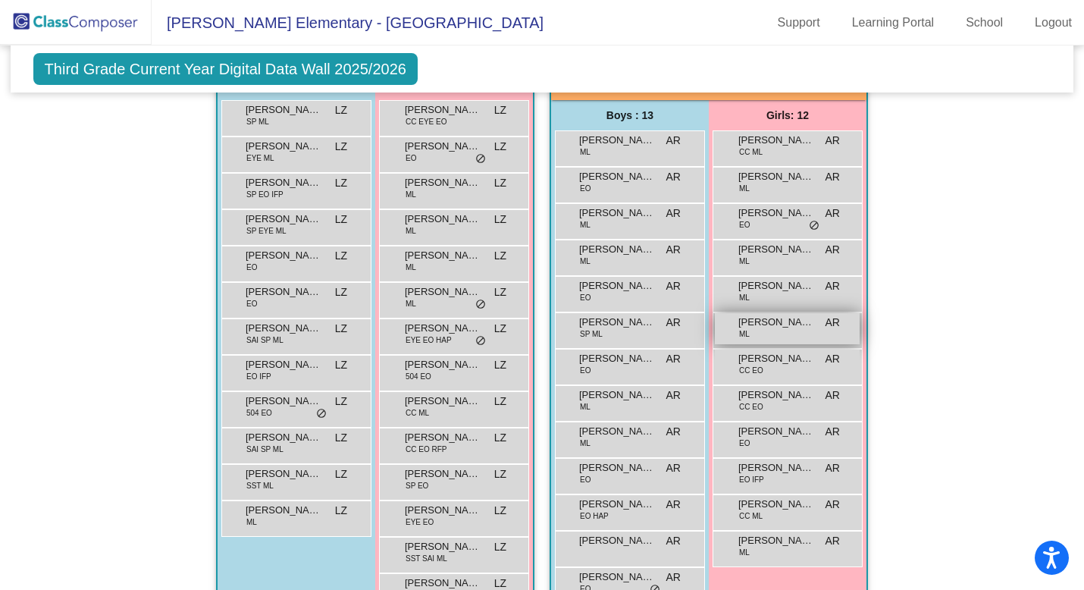
scroll to position [1011, 0]
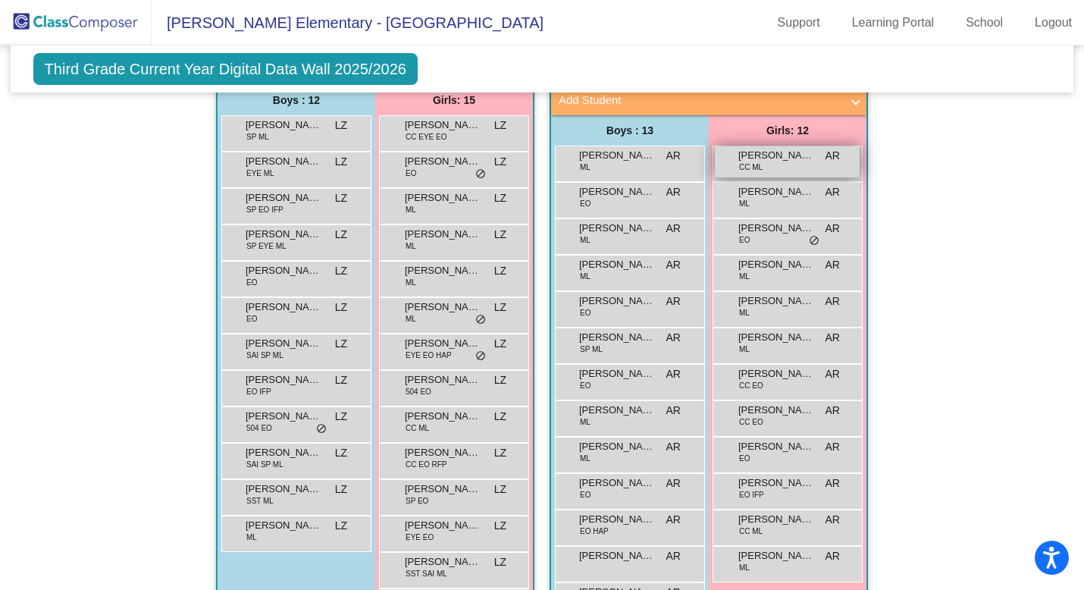
click at [754, 161] on span "[PERSON_NAME]" at bounding box center [776, 155] width 76 height 15
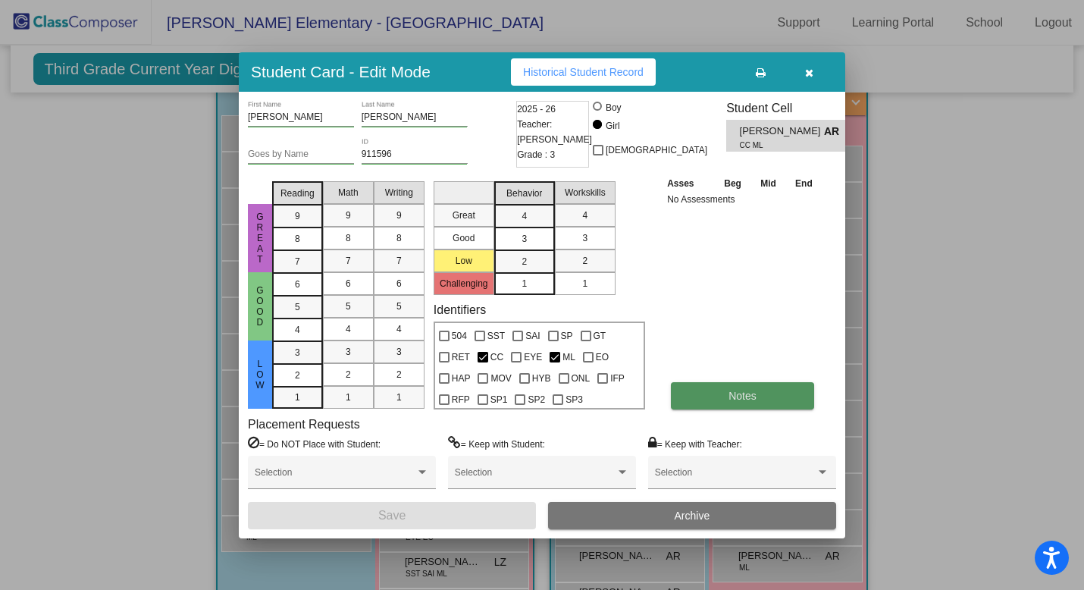
click at [737, 402] on button "Notes" at bounding box center [742, 395] width 143 height 27
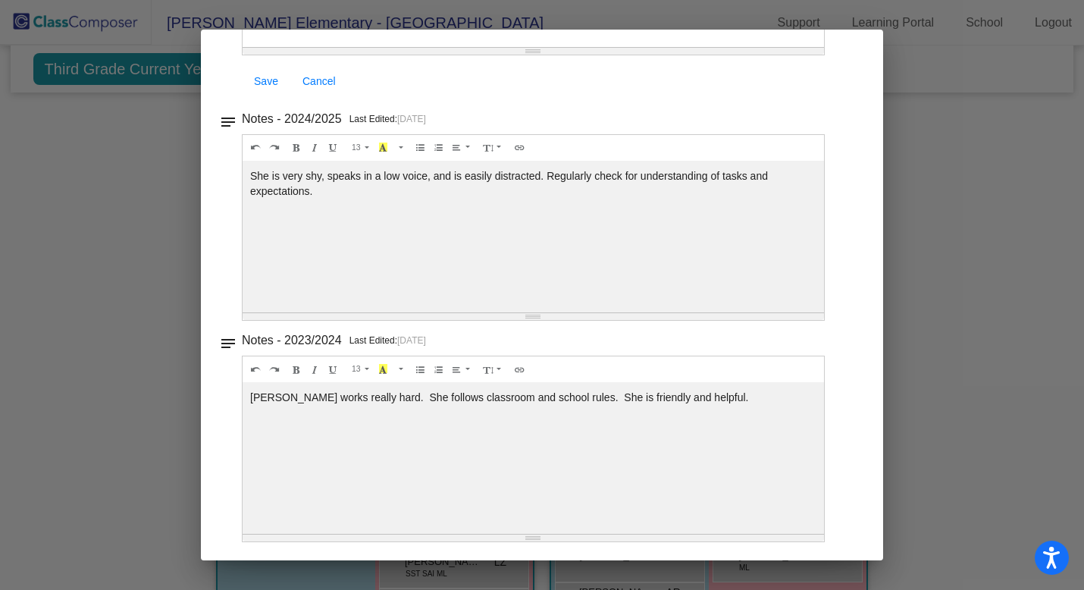
scroll to position [0, 0]
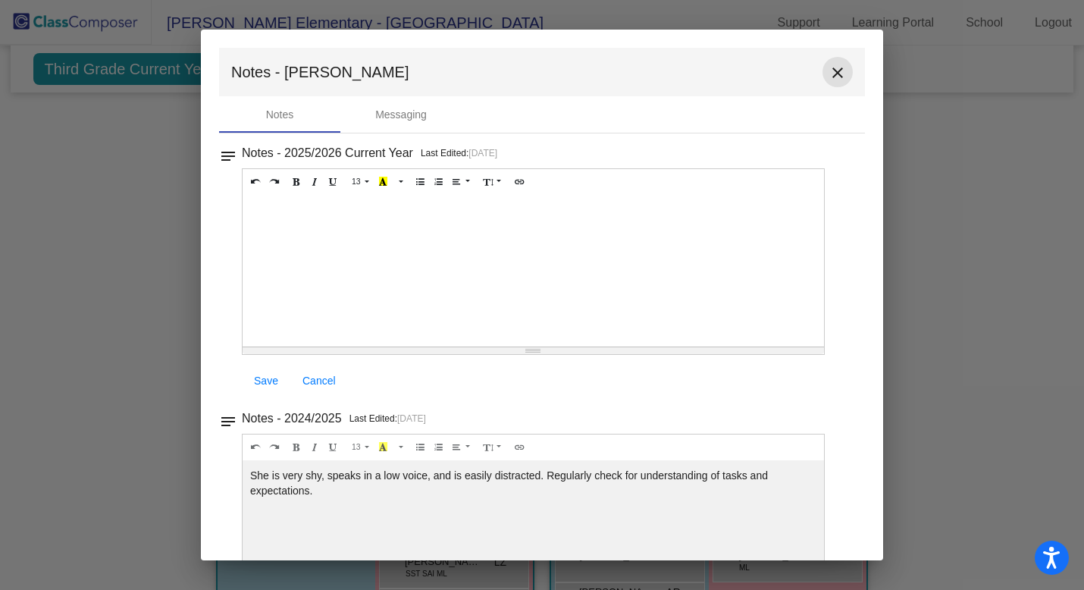
click at [835, 77] on mat-icon "close" at bounding box center [838, 73] width 18 height 18
